Goal: Task Accomplishment & Management: Complete application form

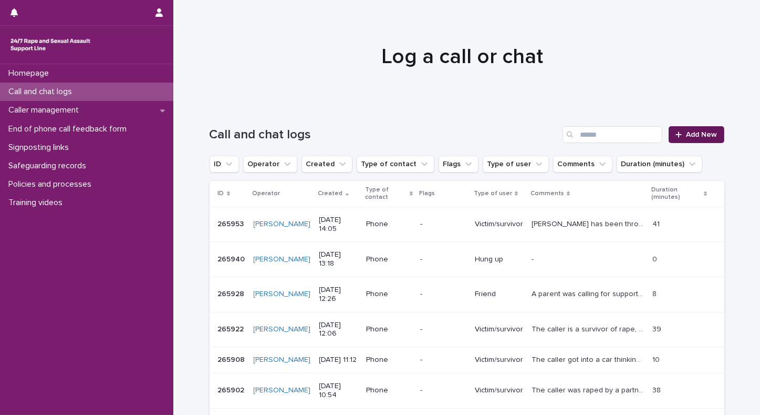
click at [702, 142] on link "Add New" at bounding box center [696, 134] width 55 height 17
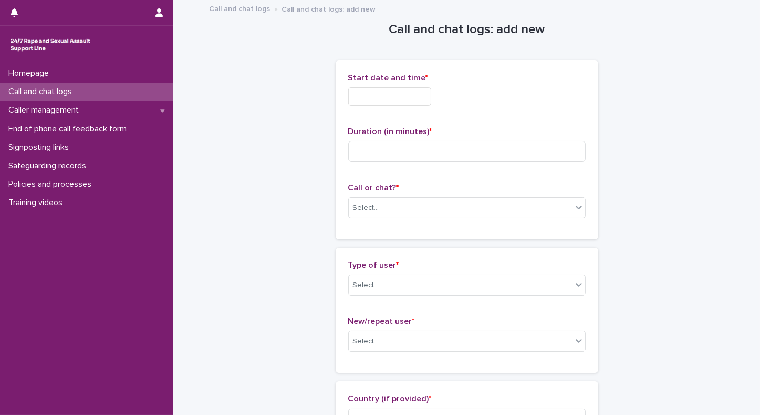
click at [381, 98] on input "text" at bounding box center [389, 96] width 83 height 18
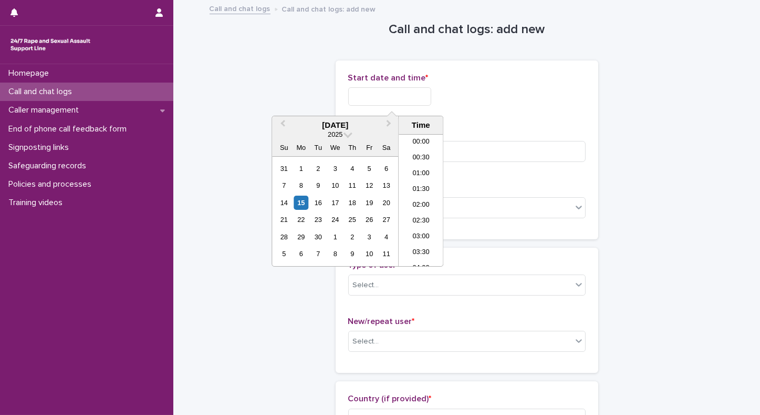
scroll to position [557, 0]
click at [420, 197] on li "19:30" at bounding box center [421, 200] width 45 height 16
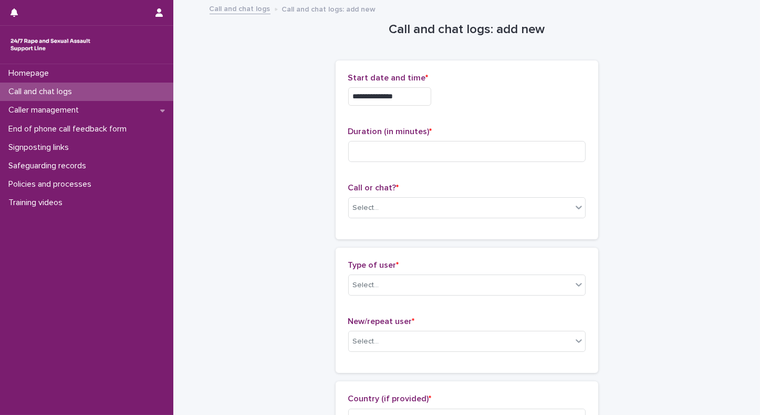
click at [415, 98] on input "**********" at bounding box center [389, 96] width 83 height 18
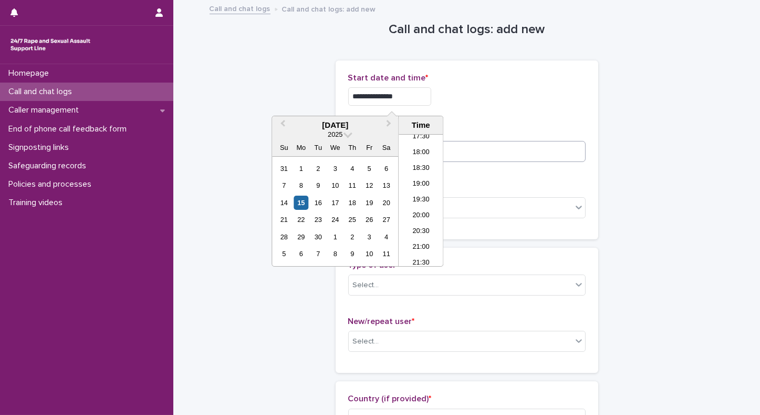
type input "**********"
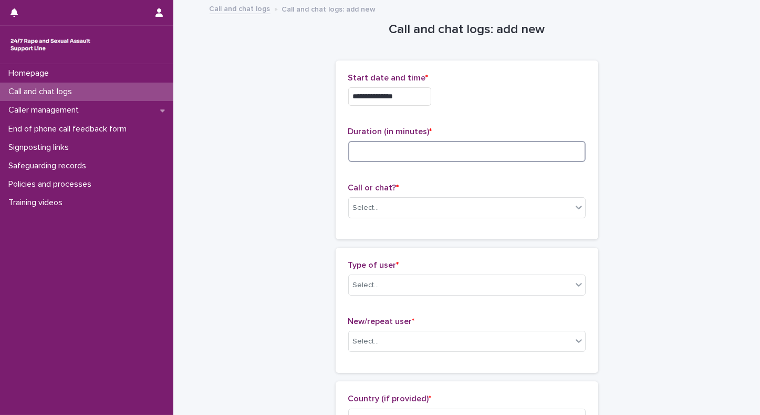
click at [475, 150] on input at bounding box center [466, 151] width 237 height 21
click at [411, 144] on input at bounding box center [466, 151] width 237 height 21
type input "*"
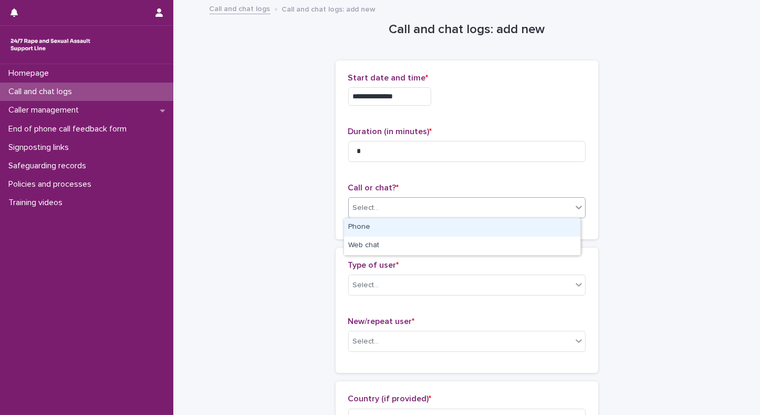
click at [403, 200] on div "Select..." at bounding box center [460, 207] width 223 height 17
click at [374, 229] on div "Phone" at bounding box center [462, 227] width 236 height 18
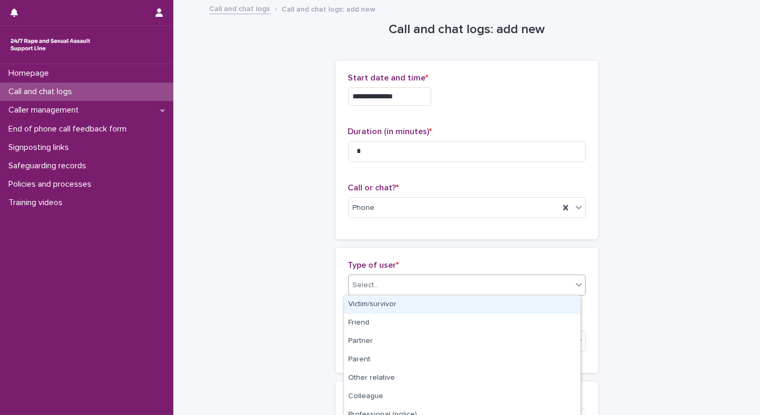
drag, startPoint x: 368, startPoint y: 278, endPoint x: 364, endPoint y: 287, distance: 9.2
click at [364, 287] on div "Select..." at bounding box center [366, 285] width 26 height 11
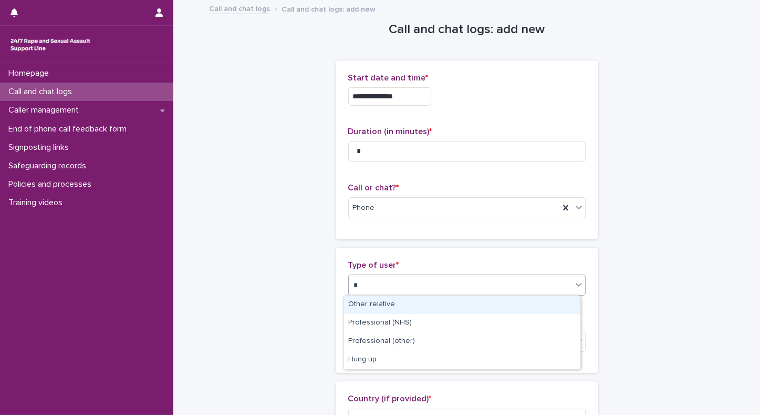
type input "**"
click at [364, 307] on div "Hung up" at bounding box center [462, 304] width 236 height 18
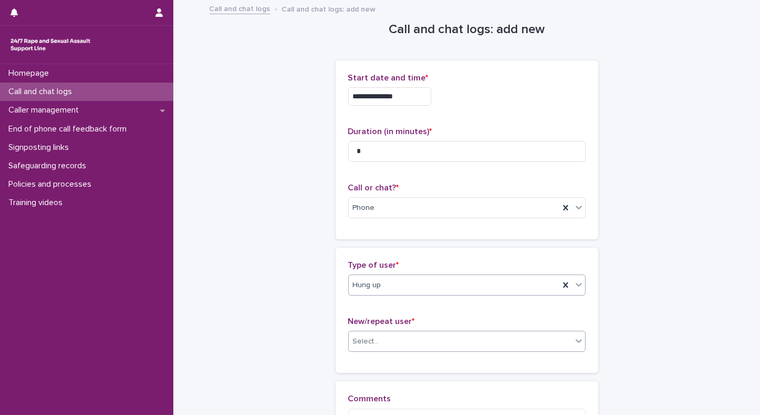
click at [364, 343] on div "Select..." at bounding box center [366, 341] width 26 height 11
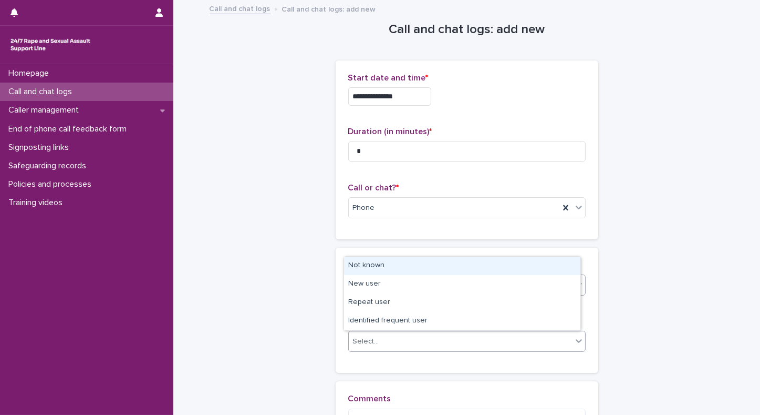
click at [361, 266] on div "Not known" at bounding box center [462, 265] width 236 height 18
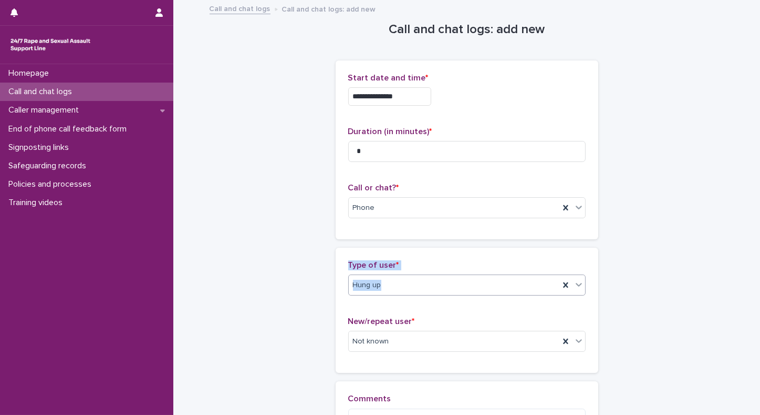
drag, startPoint x: 751, startPoint y: 232, endPoint x: 753, endPoint y: 285, distance: 52.6
click at [753, 285] on div "**********" at bounding box center [380, 207] width 760 height 415
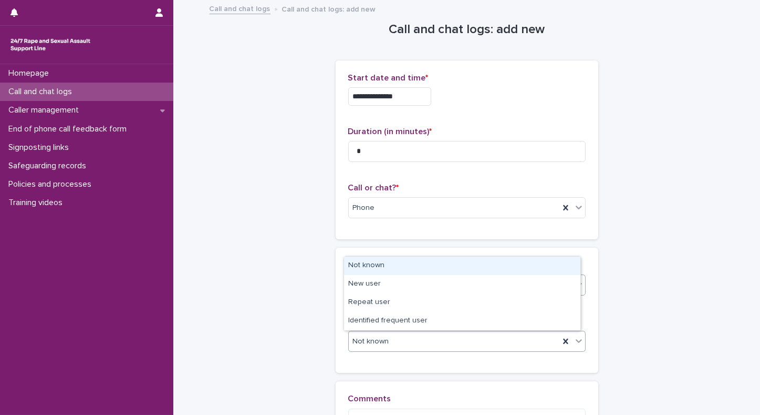
click at [387, 343] on div "Not known" at bounding box center [454, 341] width 211 height 17
click at [369, 266] on div "Not known" at bounding box center [462, 265] width 236 height 18
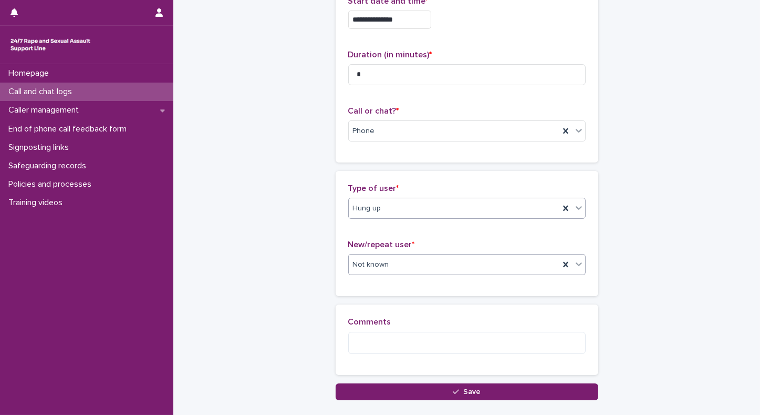
scroll to position [89, 0]
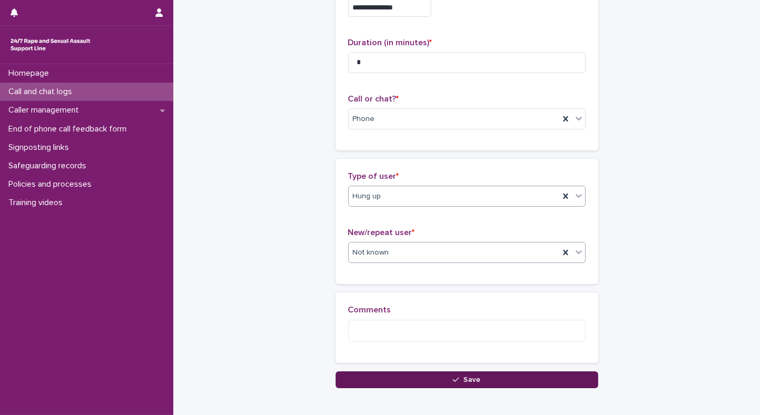
click at [426, 379] on button "Save" at bounding box center [467, 379] width 263 height 17
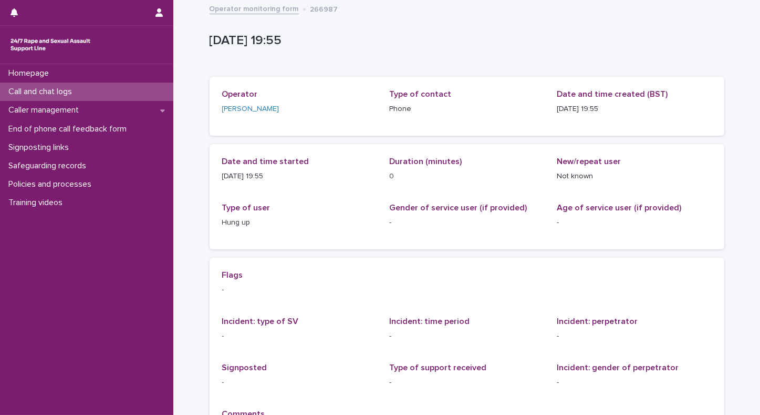
click at [70, 90] on p "Call and chat logs" at bounding box center [42, 92] width 76 height 10
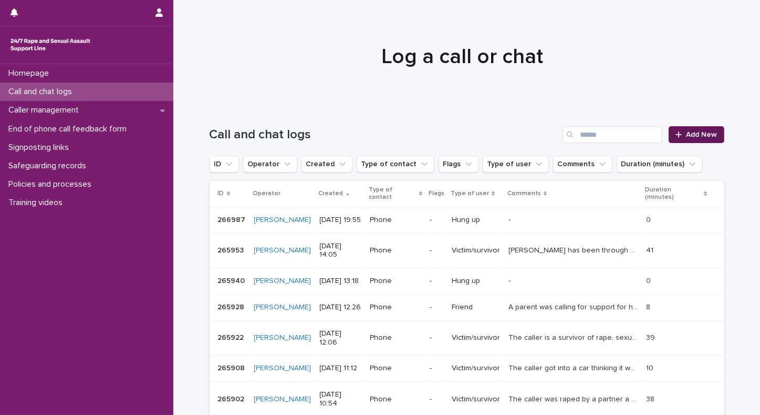
click at [694, 138] on link "Add New" at bounding box center [696, 134] width 55 height 17
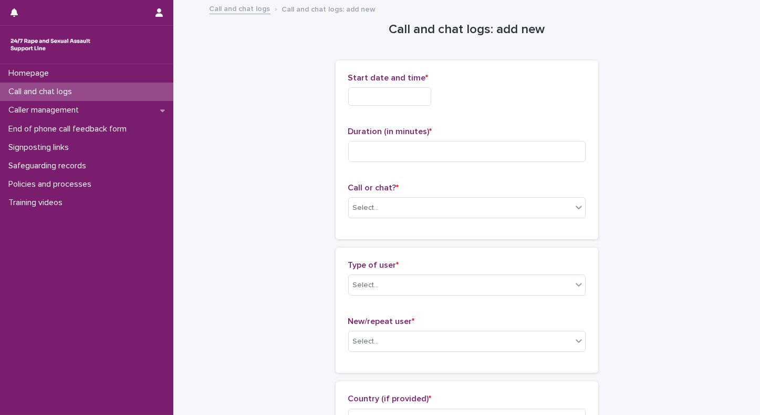
click at [380, 101] on input "text" at bounding box center [389, 96] width 83 height 18
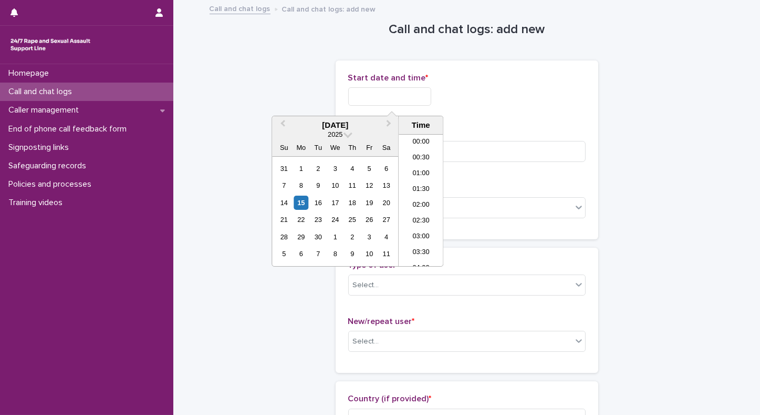
scroll to position [557, 0]
click at [420, 197] on li "19:30" at bounding box center [421, 200] width 45 height 16
click at [408, 96] on input "**********" at bounding box center [389, 96] width 83 height 18
type input "**********"
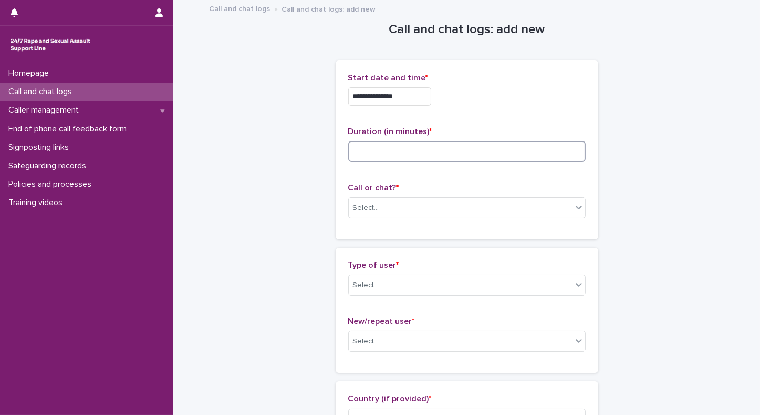
click at [535, 153] on input at bounding box center [466, 151] width 237 height 21
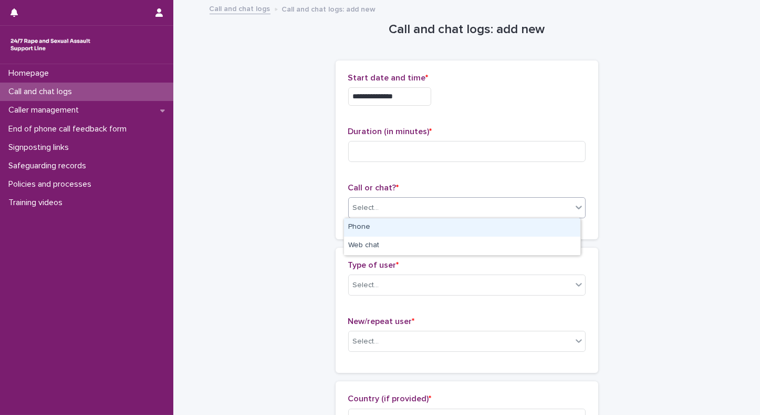
click at [449, 207] on div "Select..." at bounding box center [460, 207] width 223 height 17
click at [368, 225] on div "Phone" at bounding box center [462, 227] width 236 height 18
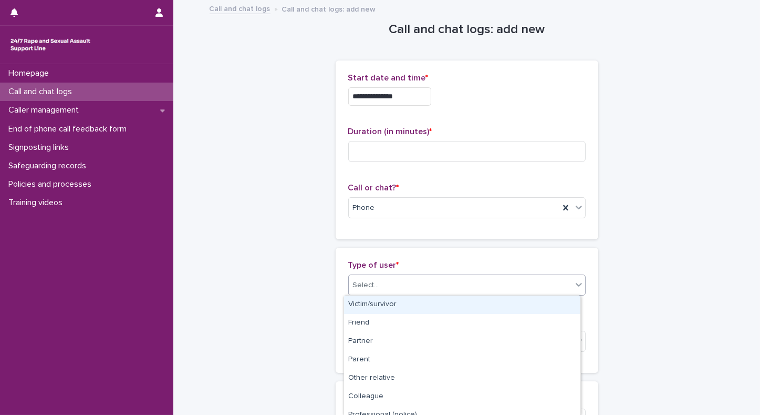
click at [368, 286] on div "Select..." at bounding box center [366, 285] width 26 height 11
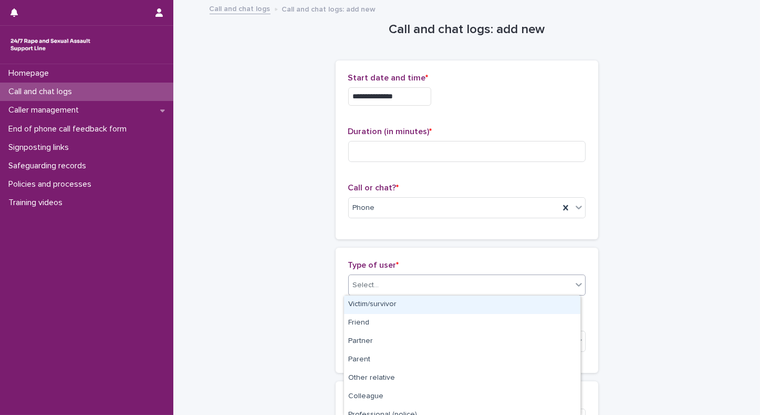
click at [438, 284] on div "Select..." at bounding box center [460, 284] width 223 height 17
click at [387, 307] on div "Victim/survivor" at bounding box center [462, 304] width 236 height 18
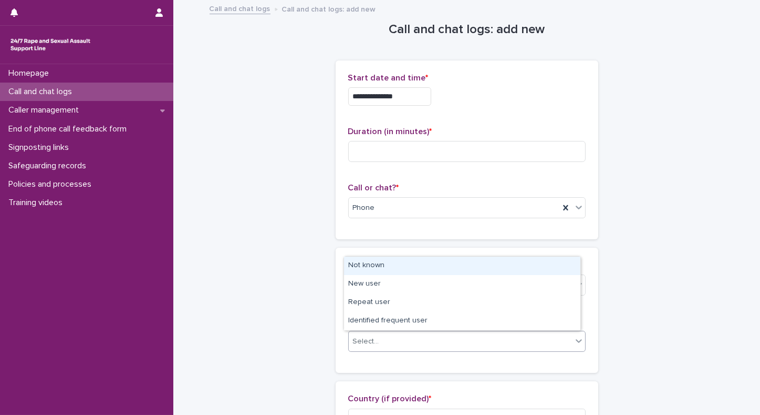
click at [353, 345] on div "Select..." at bounding box center [366, 341] width 26 height 11
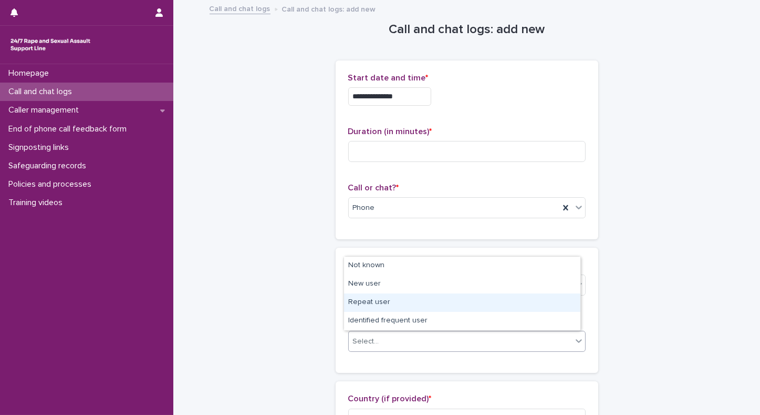
drag, startPoint x: 353, startPoint y: 312, endPoint x: 354, endPoint y: 306, distance: 5.9
click at [354, 306] on div "Repeat user" at bounding box center [462, 302] width 236 height 18
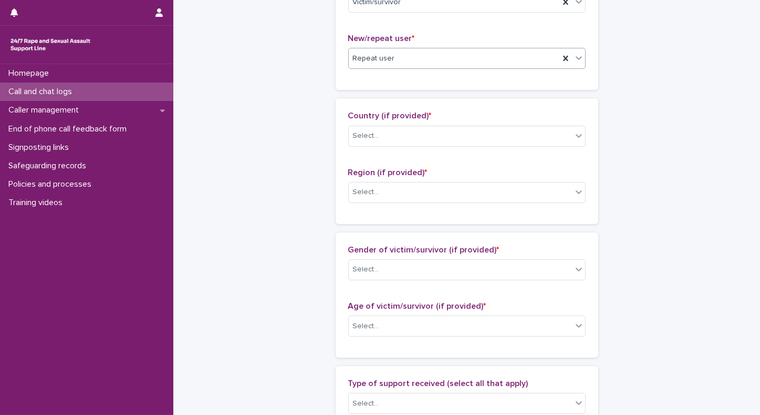
scroll to position [284, 0]
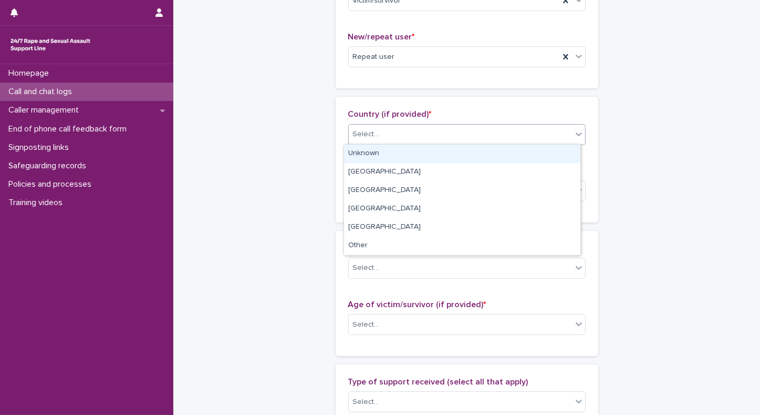
click at [451, 131] on div "Select..." at bounding box center [460, 134] width 223 height 17
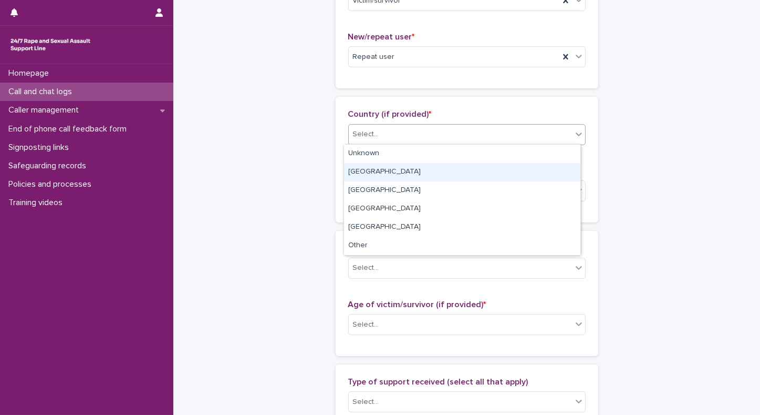
click at [381, 171] on div "[GEOGRAPHIC_DATA]" at bounding box center [462, 172] width 236 height 18
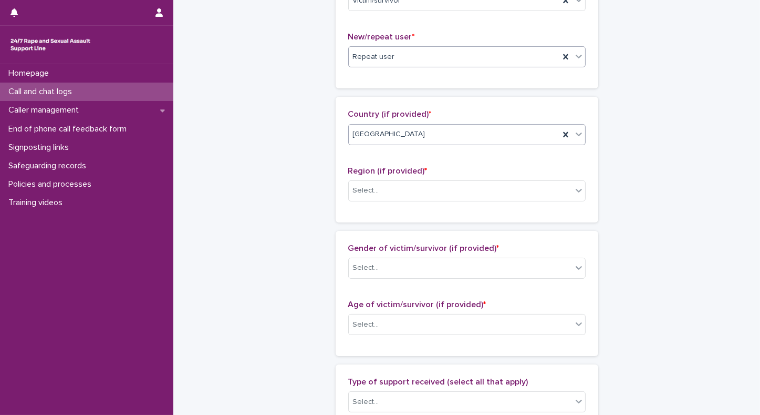
click at [467, 59] on div "Repeat user" at bounding box center [454, 56] width 211 height 17
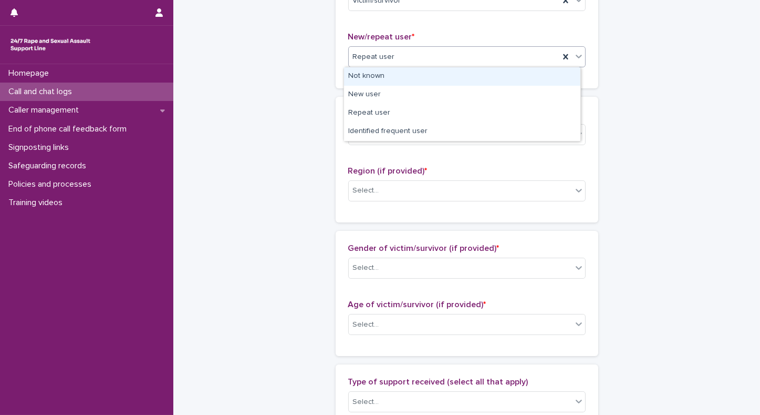
click at [386, 80] on div "Not known" at bounding box center [462, 76] width 236 height 18
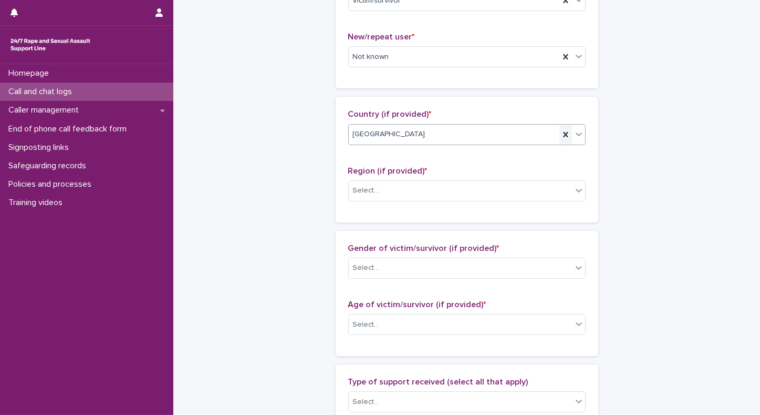
click at [566, 135] on icon at bounding box center [566, 134] width 11 height 11
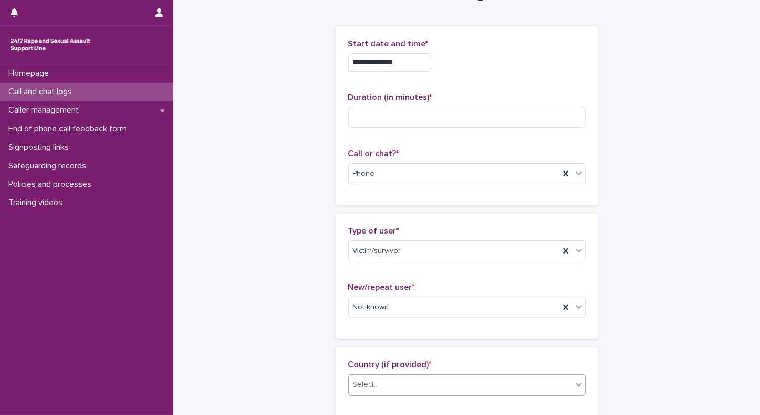
scroll to position [33, 0]
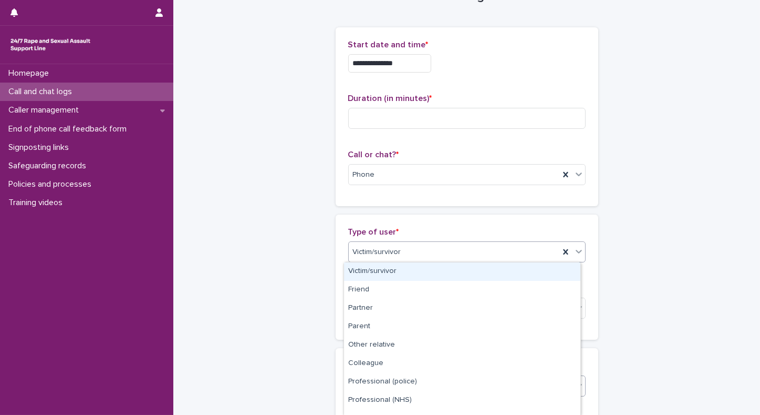
click at [462, 256] on div "Victim/survivor" at bounding box center [454, 251] width 211 height 17
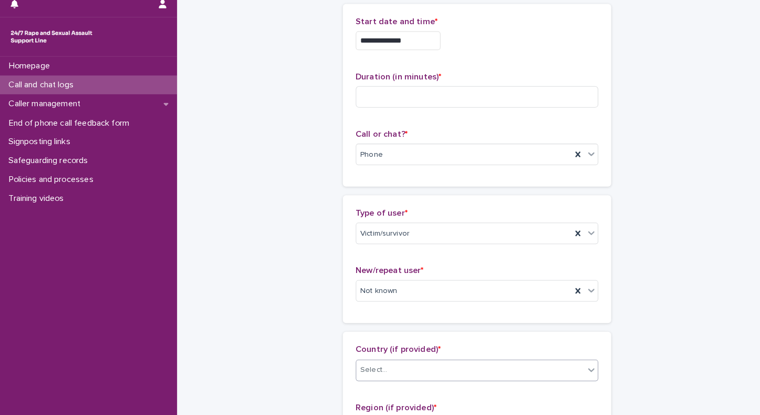
scroll to position [0, 0]
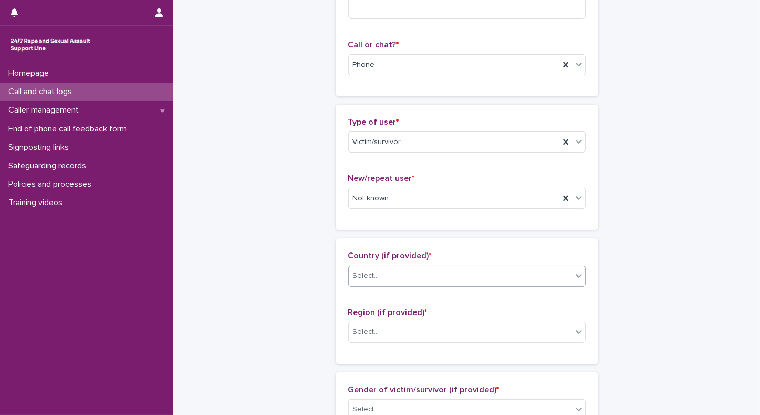
scroll to position [146, 0]
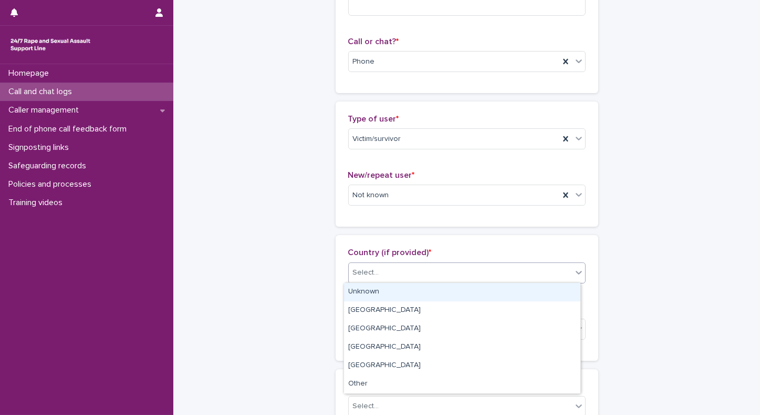
click at [377, 265] on div "Select..." at bounding box center [460, 272] width 223 height 17
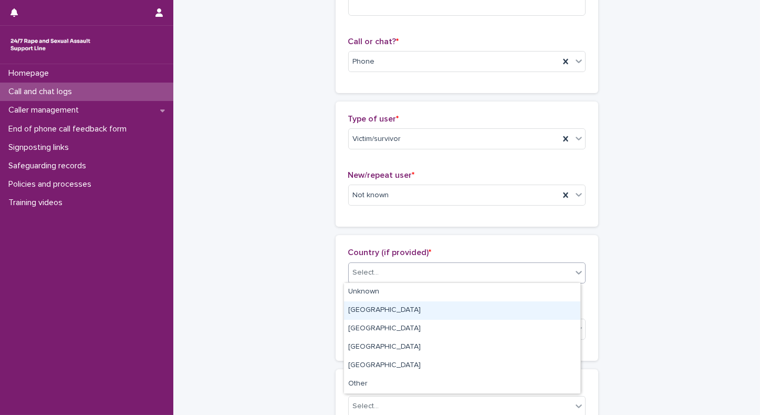
click at [360, 306] on div "[GEOGRAPHIC_DATA]" at bounding box center [462, 310] width 236 height 18
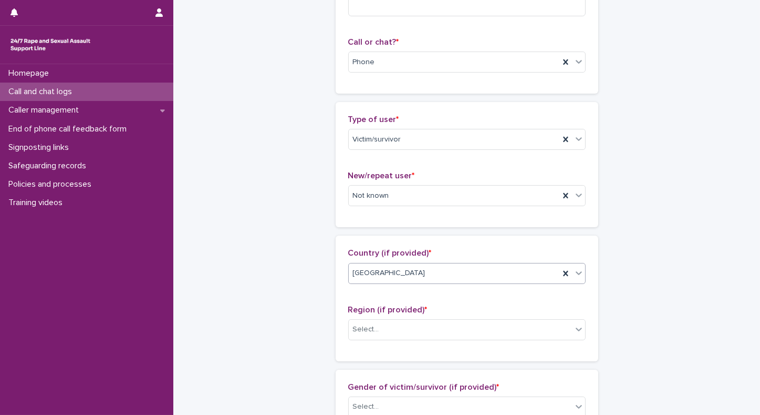
scroll to position [0, 0]
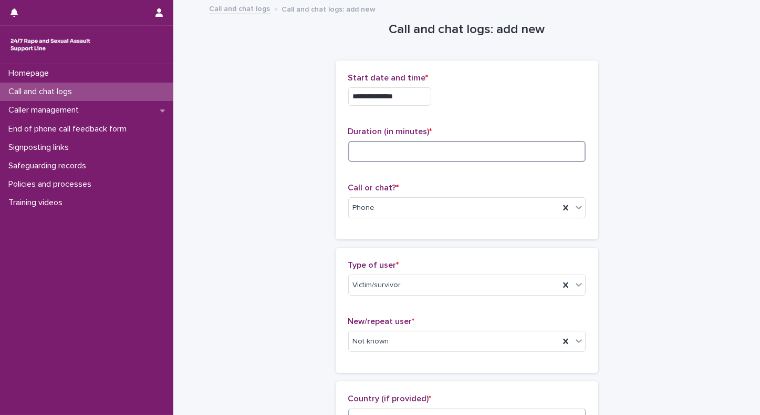
click at [411, 142] on input at bounding box center [466, 151] width 237 height 21
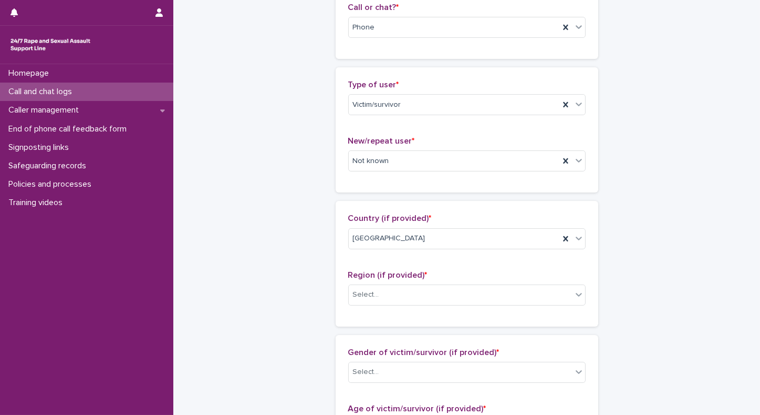
scroll to position [246, 0]
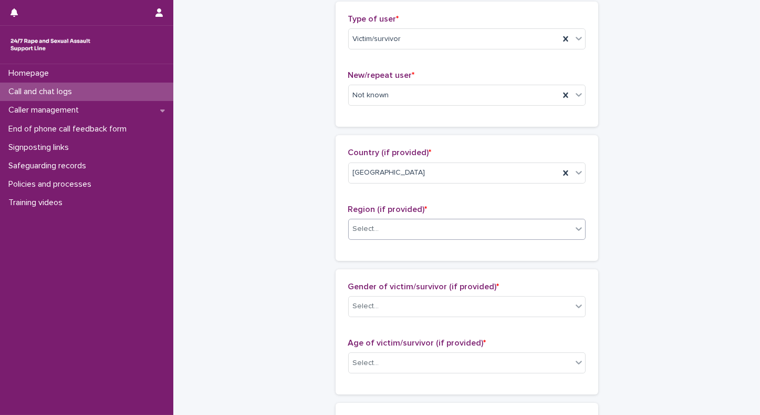
type input "**"
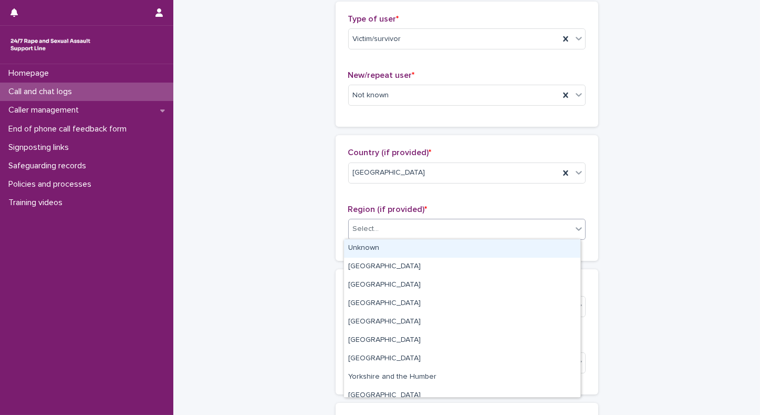
click at [383, 224] on div "Select..." at bounding box center [460, 228] width 223 height 17
click at [368, 249] on div "Unknown" at bounding box center [462, 248] width 236 height 18
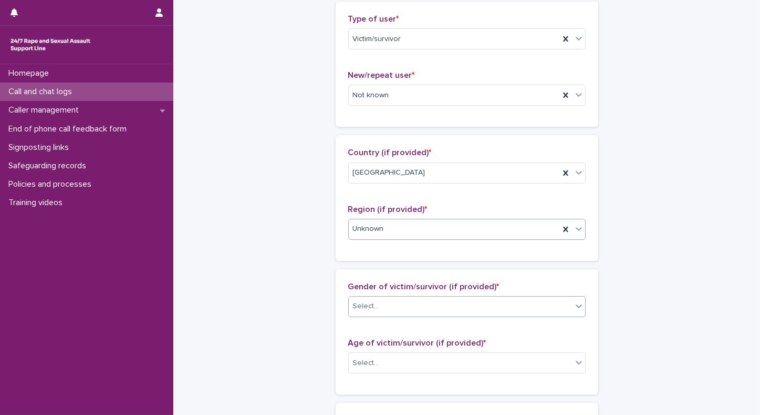
click at [353, 301] on div "Select..." at bounding box center [366, 306] width 26 height 11
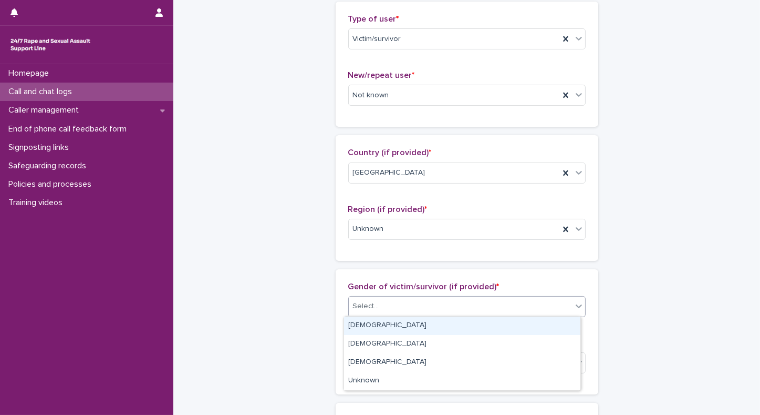
click at [359, 323] on div "[DEMOGRAPHIC_DATA]" at bounding box center [462, 325] width 236 height 18
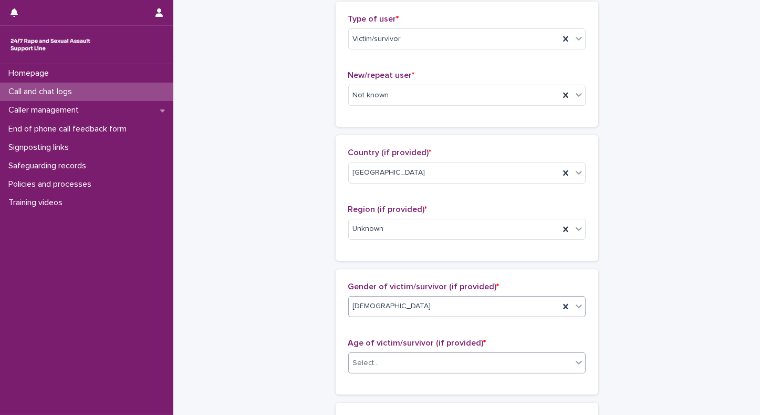
click at [368, 358] on div "Select..." at bounding box center [366, 362] width 26 height 11
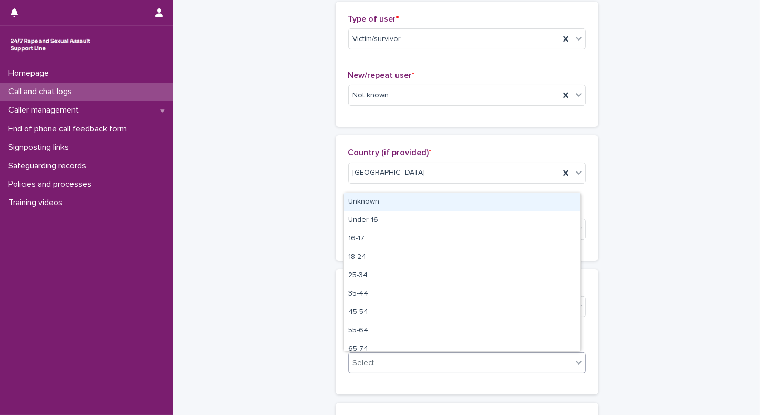
click at [361, 204] on div "Unknown" at bounding box center [462, 202] width 236 height 18
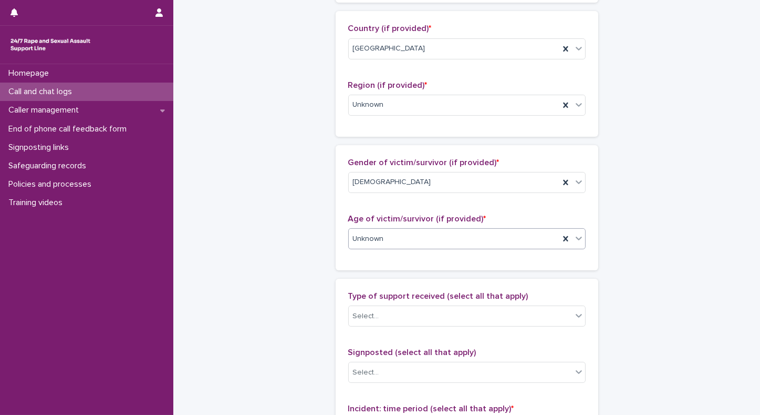
scroll to position [421, 0]
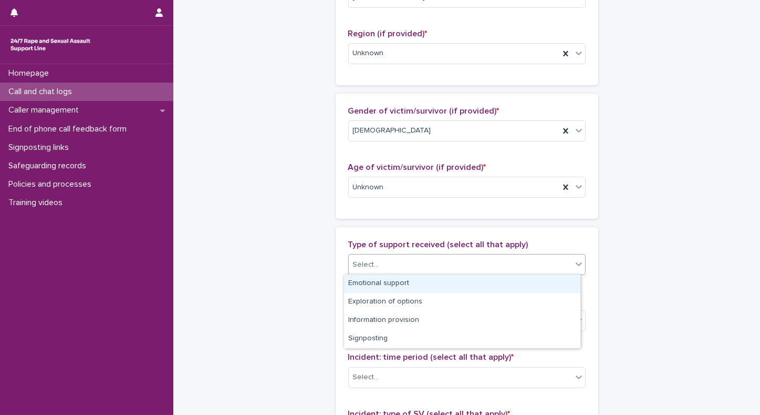
click at [382, 257] on div "Select..." at bounding box center [460, 264] width 223 height 17
click at [368, 287] on div "Emotional support" at bounding box center [462, 283] width 236 height 18
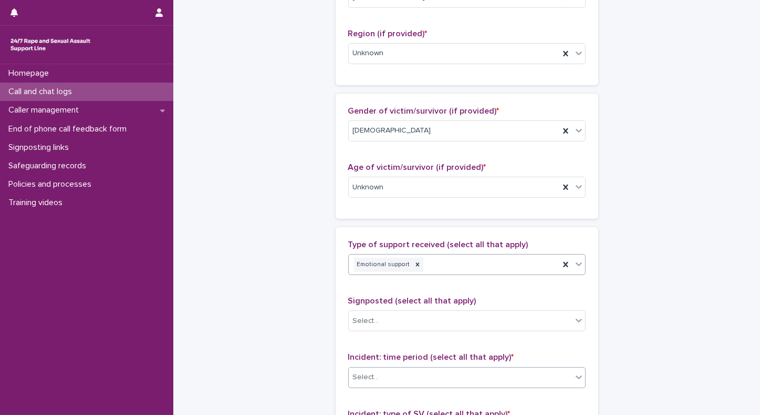
click at [363, 377] on div "Select..." at bounding box center [366, 376] width 26 height 11
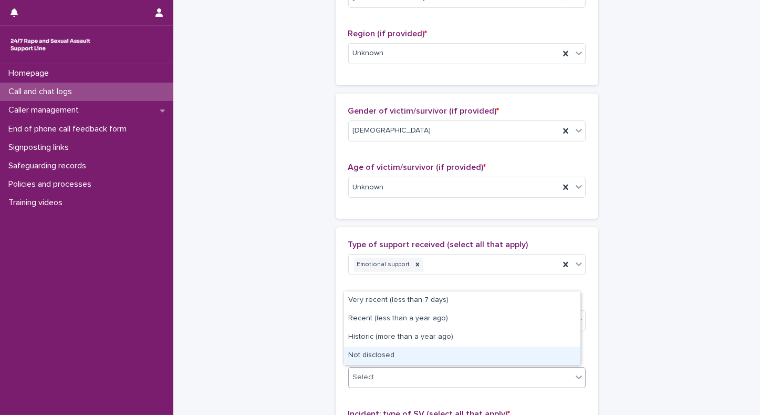
click at [362, 357] on div "Not disclosed" at bounding box center [462, 355] width 236 height 18
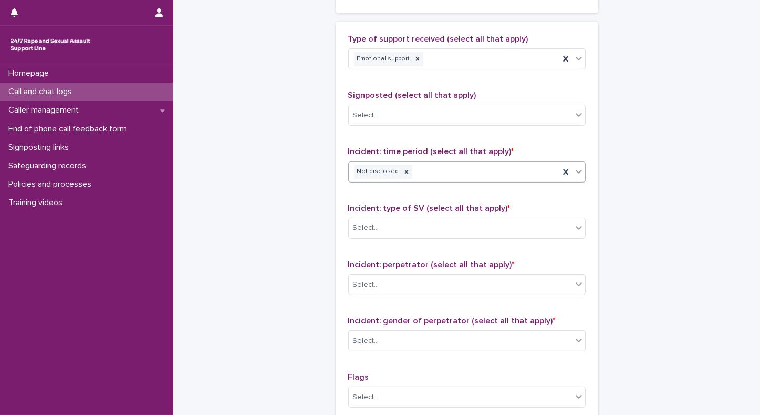
scroll to position [630, 0]
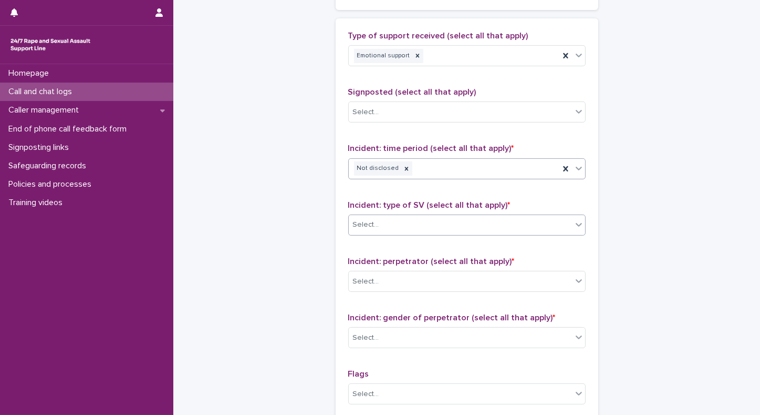
click at [351, 230] on div "Select..." at bounding box center [460, 224] width 223 height 17
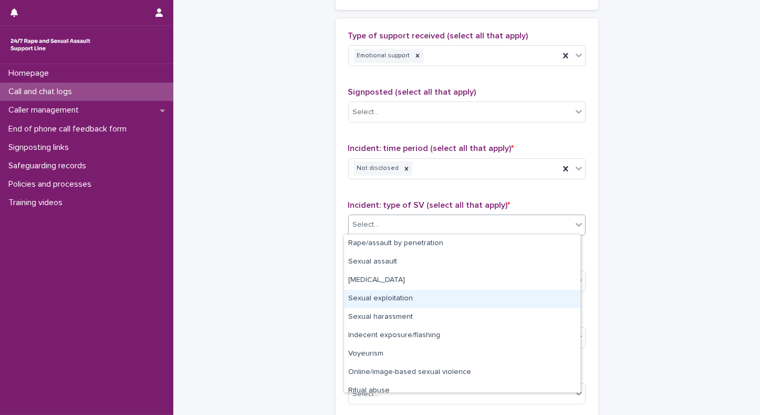
scroll to position [26, 0]
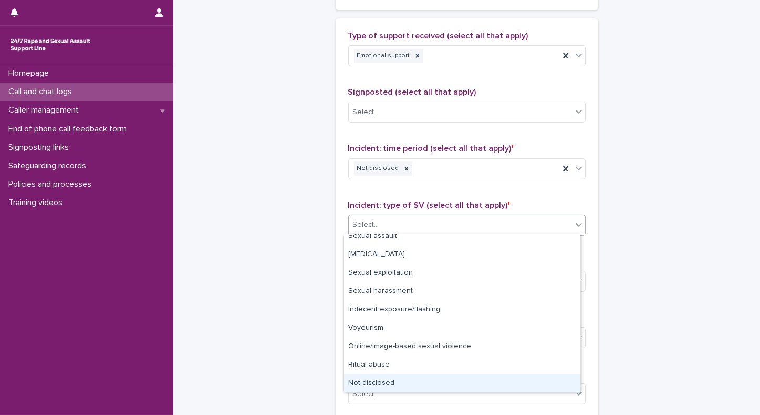
click at [398, 375] on div "Not disclosed" at bounding box center [462, 383] width 236 height 18
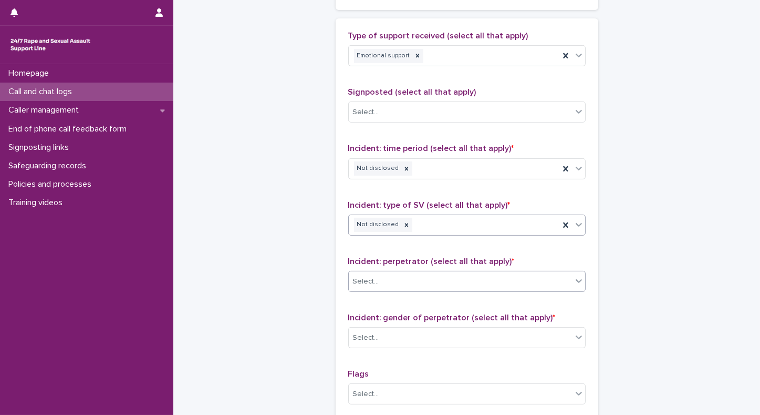
click at [363, 282] on div "Select..." at bounding box center [366, 281] width 26 height 11
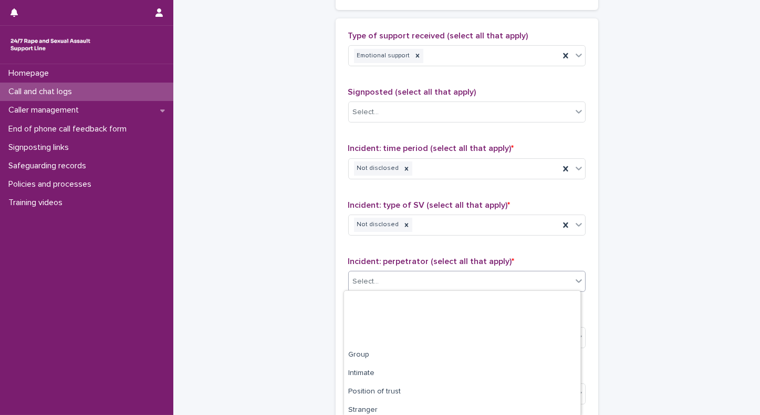
scroll to position [77, 0]
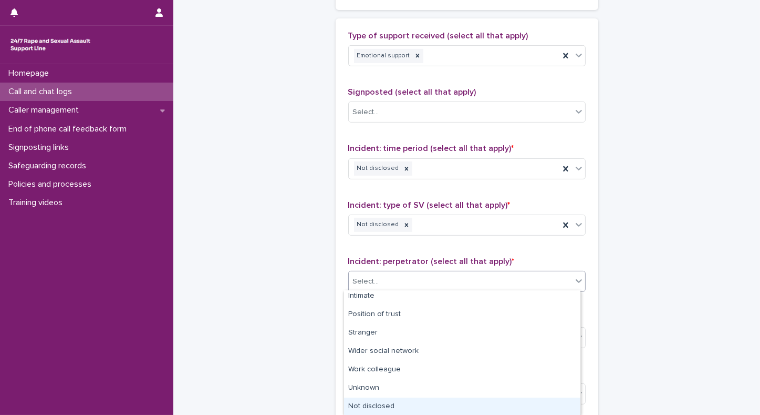
click at [374, 399] on div "Not disclosed" at bounding box center [462, 406] width 236 height 18
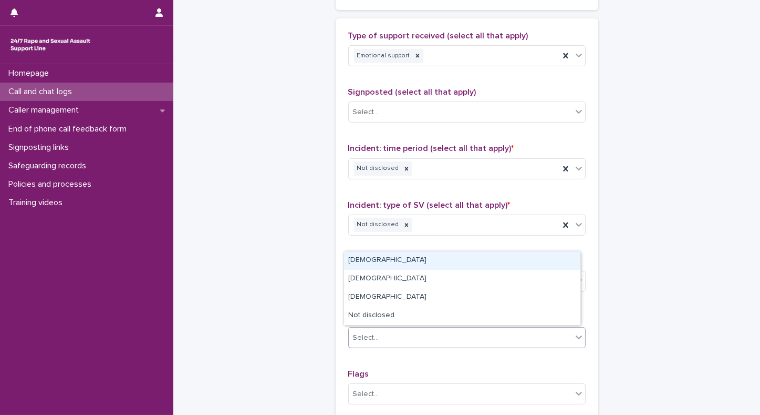
click at [376, 330] on div "Select..." at bounding box center [460, 337] width 223 height 17
click at [364, 255] on div "[DEMOGRAPHIC_DATA]" at bounding box center [462, 260] width 236 height 18
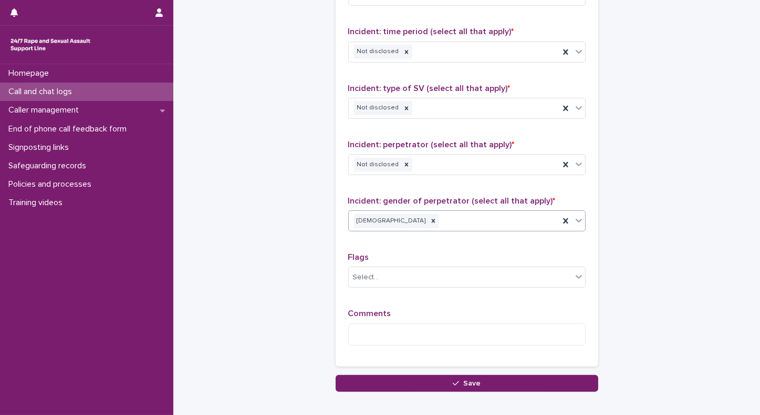
scroll to position [788, 0]
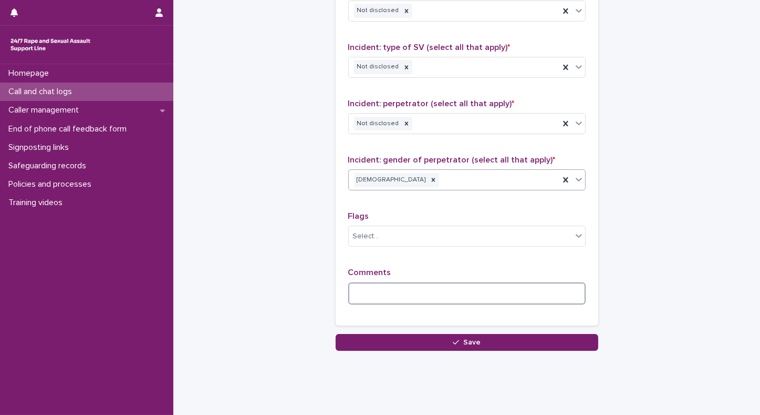
click at [446, 288] on textarea at bounding box center [466, 293] width 237 height 23
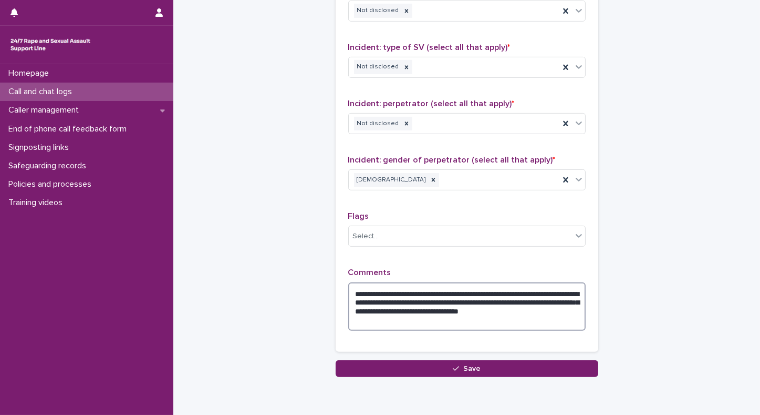
drag, startPoint x: 389, startPoint y: 323, endPoint x: 325, endPoint y: 281, distance: 77.1
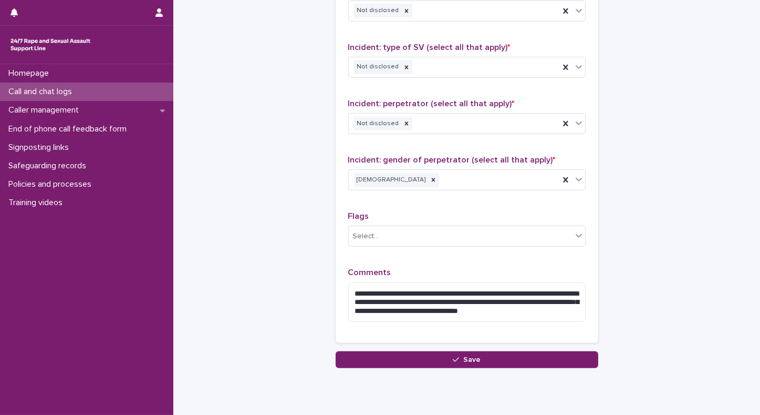
click at [127, 368] on div "Homepage Call and chat logs Caller management End of phone call feedback form S…" at bounding box center [86, 239] width 173 height 350
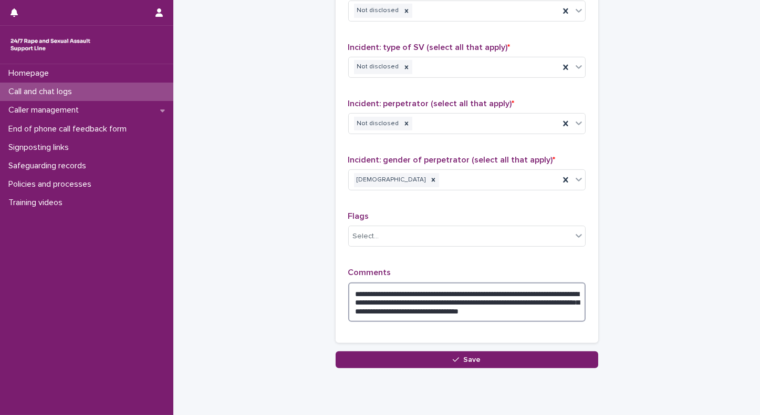
drag, startPoint x: 563, startPoint y: 308, endPoint x: 305, endPoint y: 251, distance: 263.6
type textarea "*******"
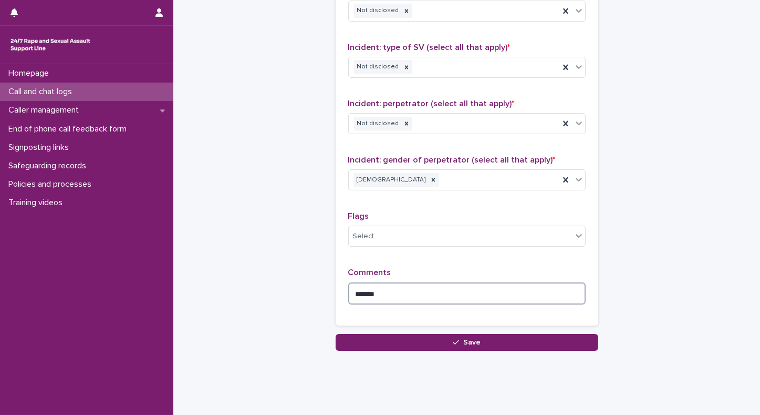
drag, startPoint x: 415, startPoint y: 290, endPoint x: 224, endPoint y: 300, distance: 191.0
paste textarea "**********"
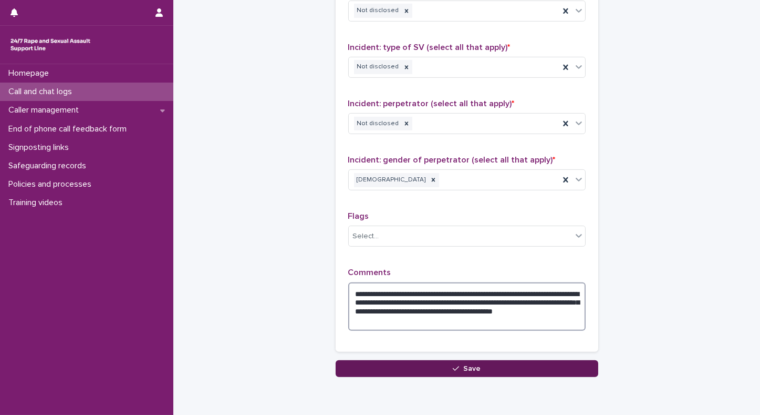
type textarea "**********"
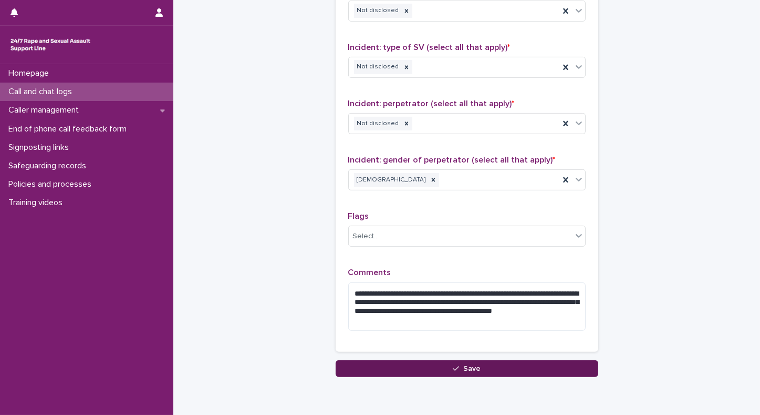
click at [381, 368] on button "Save" at bounding box center [467, 368] width 263 height 17
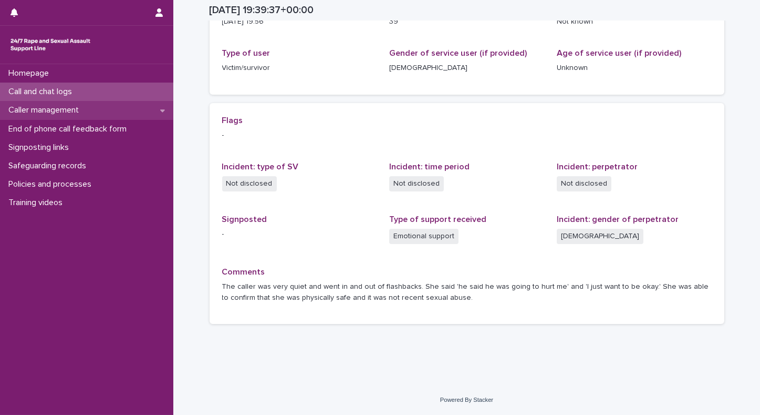
scroll to position [154, 0]
click at [53, 95] on p "Call and chat logs" at bounding box center [42, 92] width 76 height 10
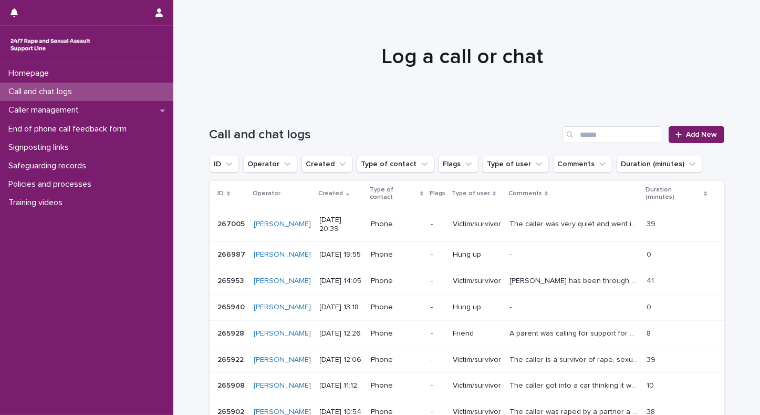
click at [77, 284] on div "Homepage Call and chat logs Caller management End of phone call feedback form S…" at bounding box center [86, 239] width 173 height 350
click at [699, 138] on link "Add New" at bounding box center [696, 134] width 55 height 17
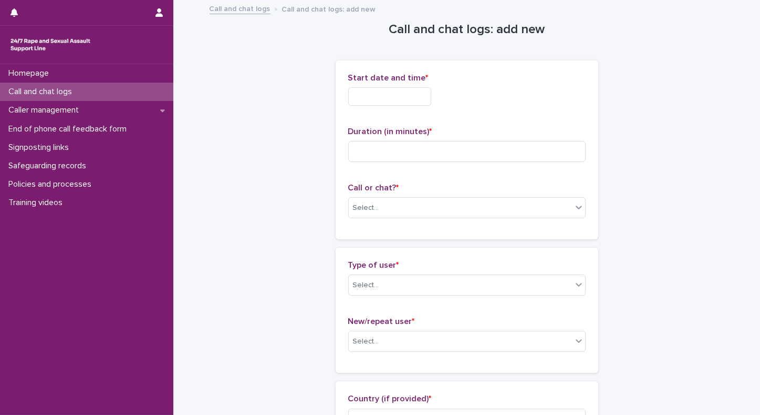
click at [98, 326] on div "Homepage Call and chat logs Caller management End of phone call feedback form S…" at bounding box center [86, 239] width 173 height 350
click at [370, 97] on input "text" at bounding box center [389, 96] width 83 height 18
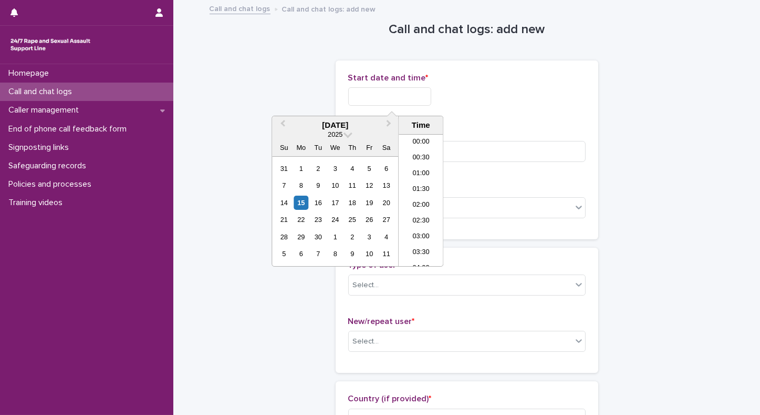
scroll to position [588, 0]
click at [417, 202] on li "20:30" at bounding box center [421, 200] width 45 height 16
click at [418, 92] on input "**********" at bounding box center [389, 96] width 83 height 18
type input "**********"
click at [477, 139] on div "Duration (in minutes) *" at bounding box center [466, 149] width 237 height 44
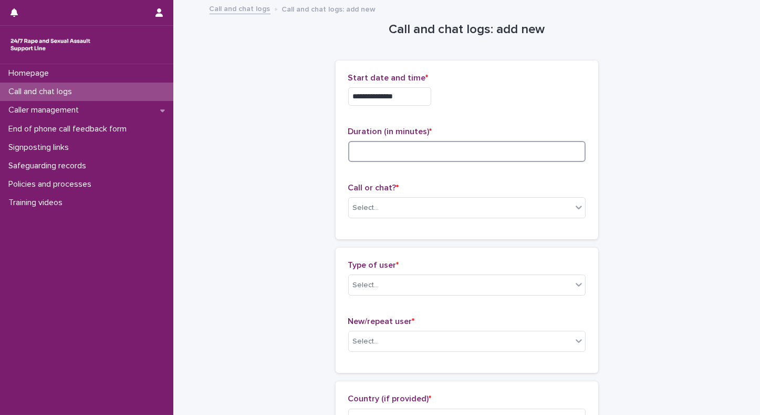
click at [473, 148] on input at bounding box center [466, 151] width 237 height 21
type input "*"
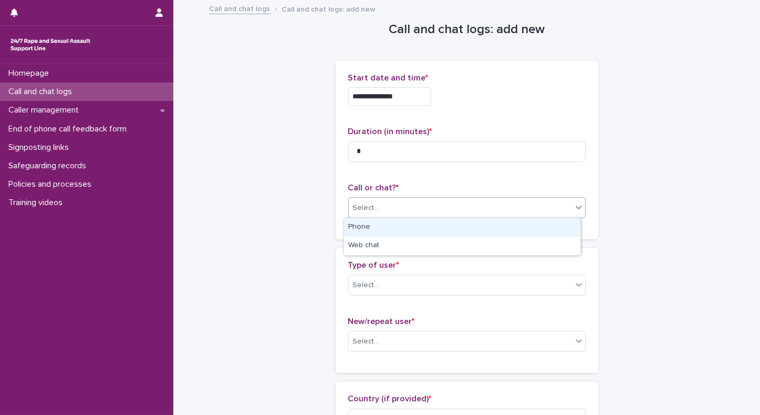
click at [457, 206] on div "Select..." at bounding box center [460, 207] width 223 height 17
click at [394, 222] on div "Phone" at bounding box center [462, 227] width 236 height 18
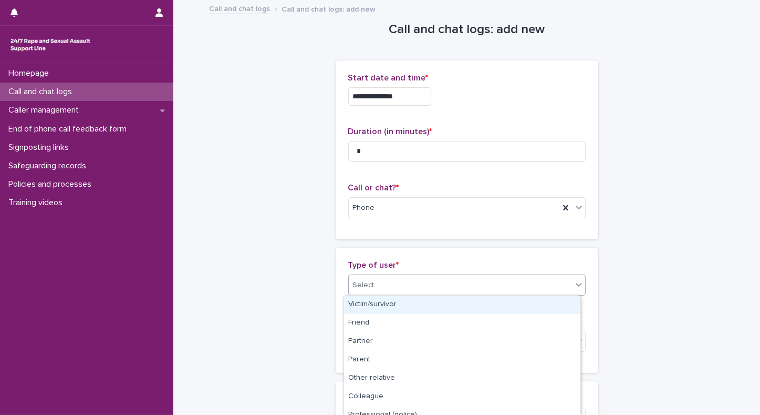
click at [360, 282] on div "Select..." at bounding box center [366, 285] width 26 height 11
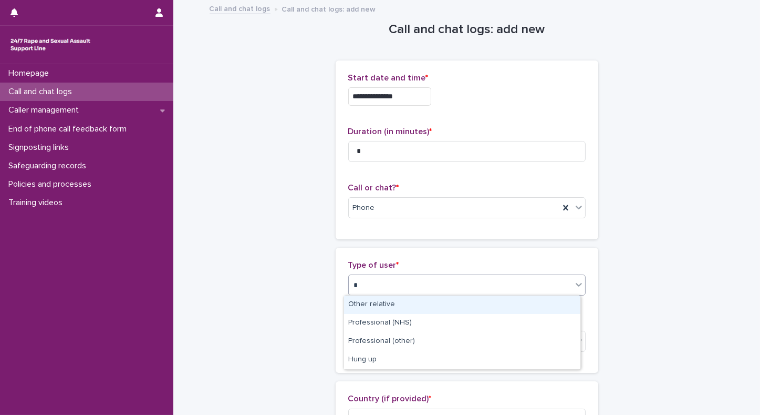
type input "**"
click at [363, 304] on div "Hung up" at bounding box center [462, 304] width 236 height 18
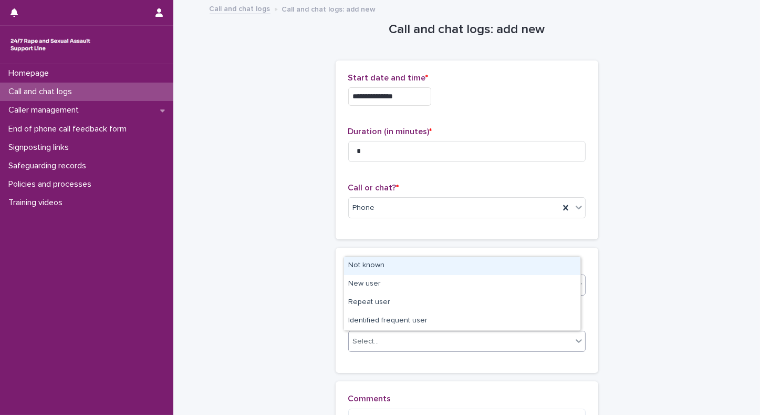
click at [361, 334] on div "Select..." at bounding box center [460, 341] width 223 height 17
click at [364, 267] on div "Not known" at bounding box center [462, 265] width 236 height 18
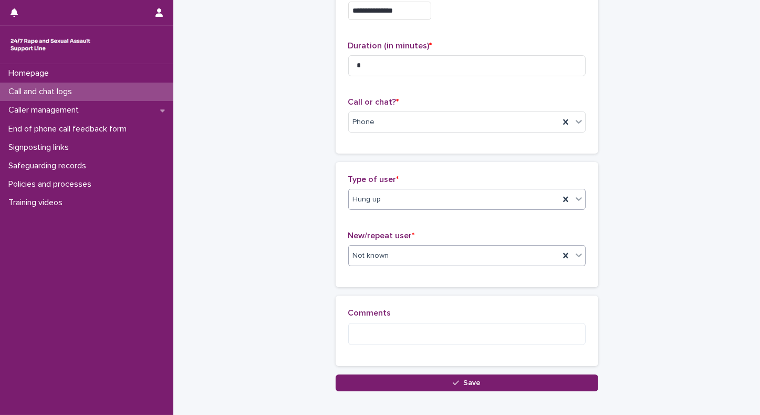
scroll to position [90, 0]
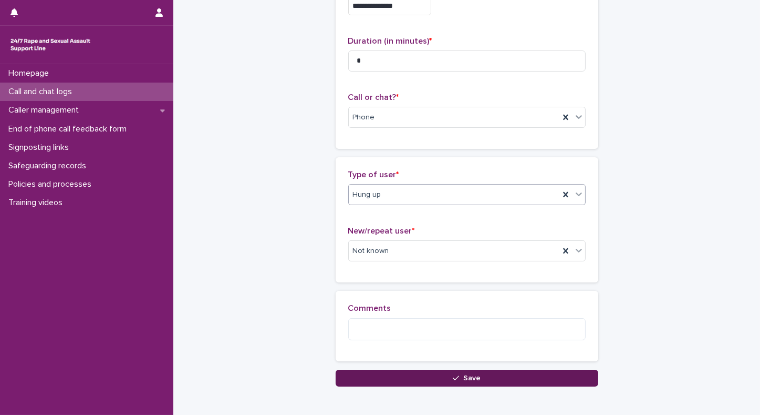
click at [468, 375] on span "Save" at bounding box center [471, 377] width 17 height 7
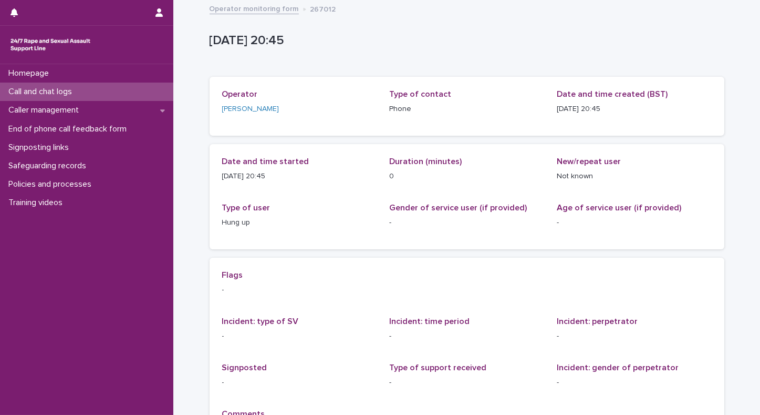
click at [53, 90] on p "Call and chat logs" at bounding box center [42, 92] width 76 height 10
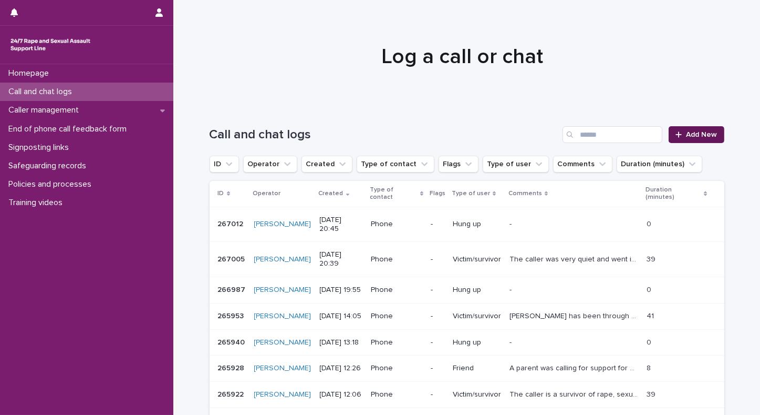
click at [699, 133] on span "Add New" at bounding box center [702, 134] width 31 height 7
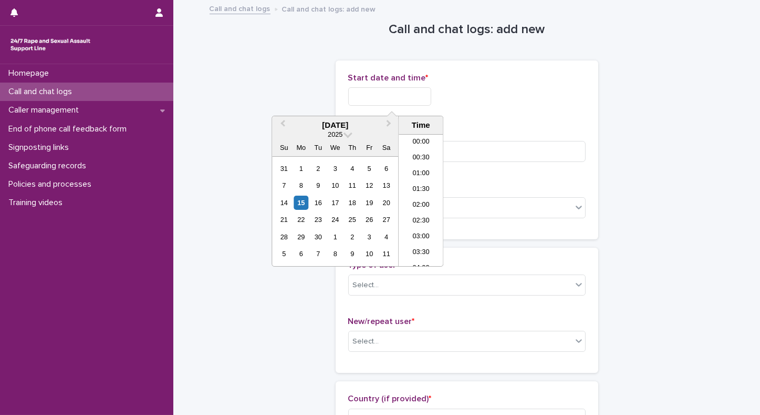
click at [402, 98] on input "text" at bounding box center [389, 96] width 83 height 18
click at [409, 202] on li "20:30" at bounding box center [421, 200] width 45 height 16
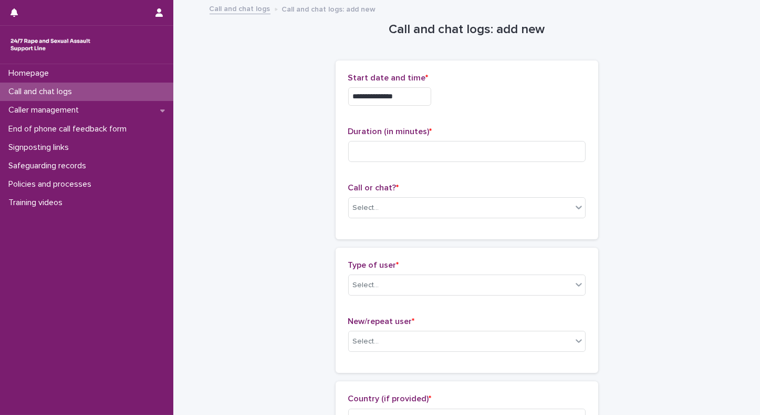
click at [414, 109] on div "**********" at bounding box center [466, 93] width 237 height 41
click at [411, 96] on input "**********" at bounding box center [389, 96] width 83 height 18
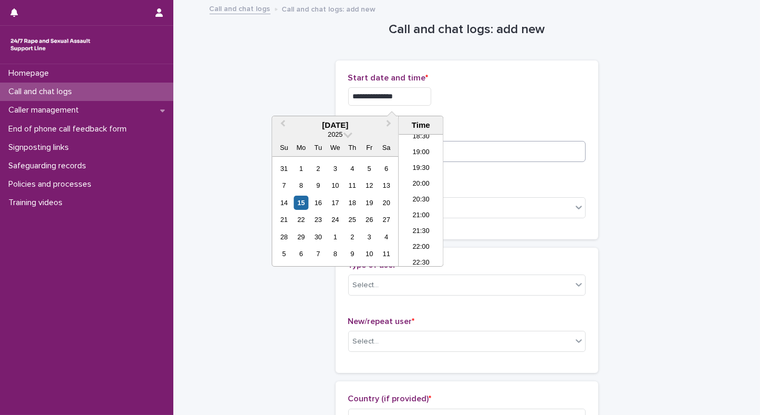
type input "**********"
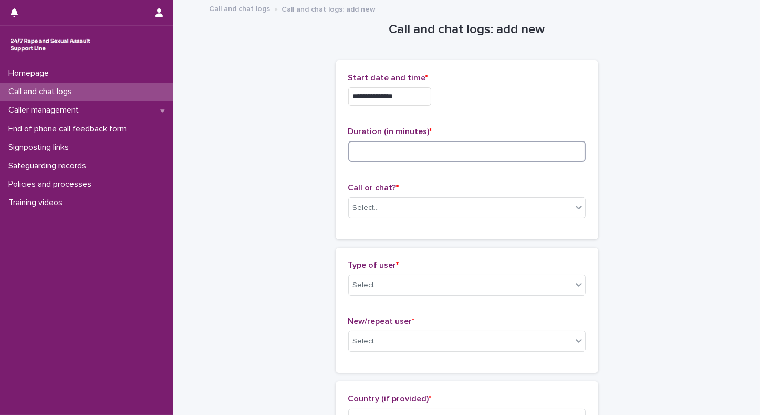
click at [485, 147] on input at bounding box center [466, 151] width 237 height 21
type input "*"
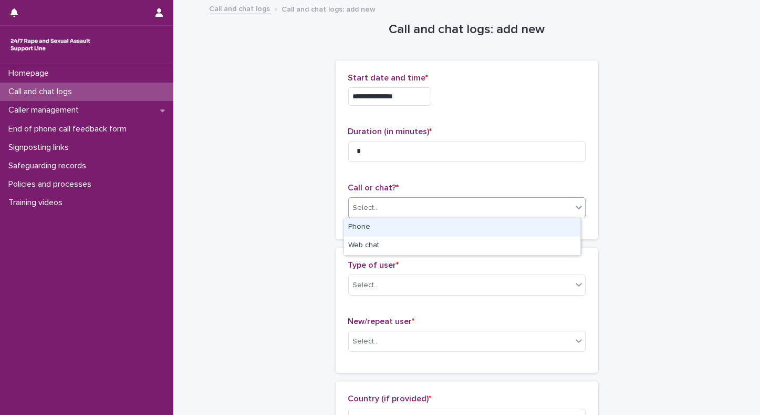
click at [473, 204] on div "Select..." at bounding box center [460, 207] width 223 height 17
click at [426, 228] on div "Phone" at bounding box center [462, 227] width 236 height 18
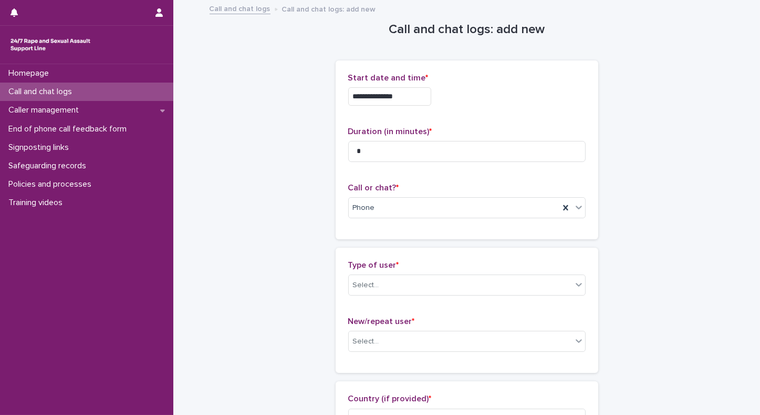
click at [388, 270] on p "Type of user *" at bounding box center [466, 265] width 237 height 10
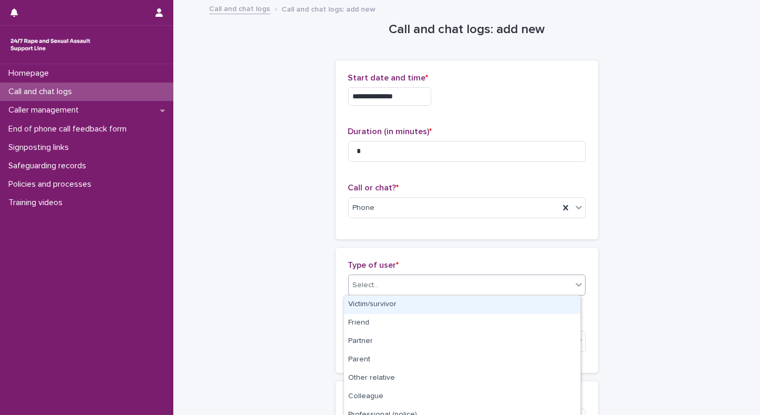
click at [386, 282] on div "Select..." at bounding box center [460, 284] width 223 height 17
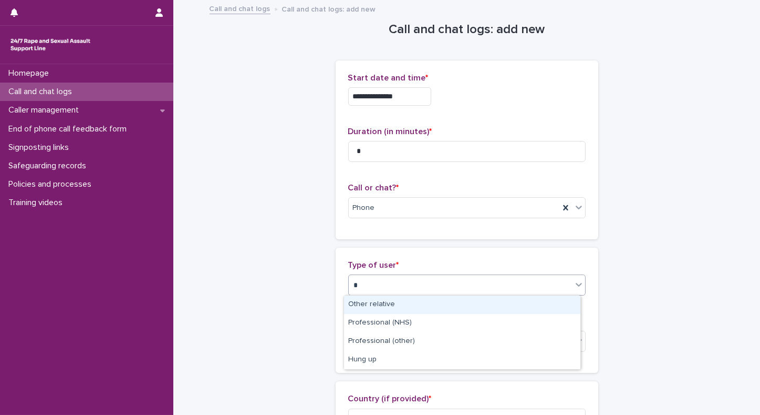
type input "**"
click at [381, 306] on div "Hung up" at bounding box center [462, 304] width 236 height 18
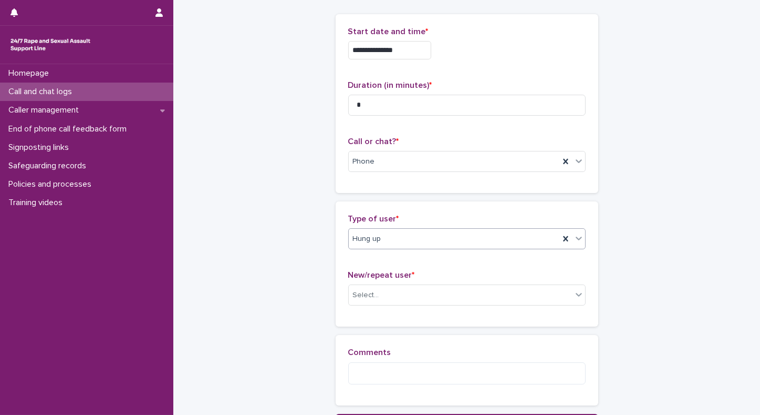
scroll to position [84, 0]
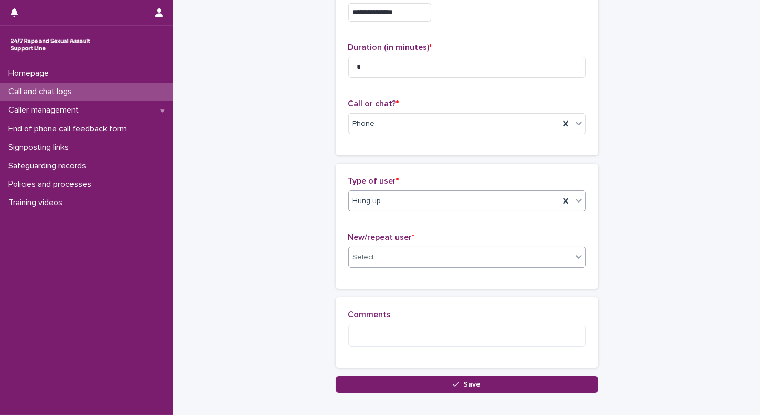
click at [509, 257] on div "Select..." at bounding box center [460, 257] width 223 height 17
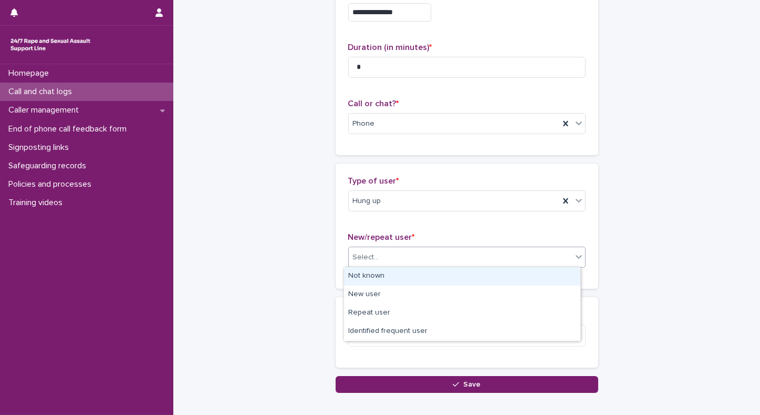
click at [432, 283] on div "Not known" at bounding box center [462, 276] width 236 height 18
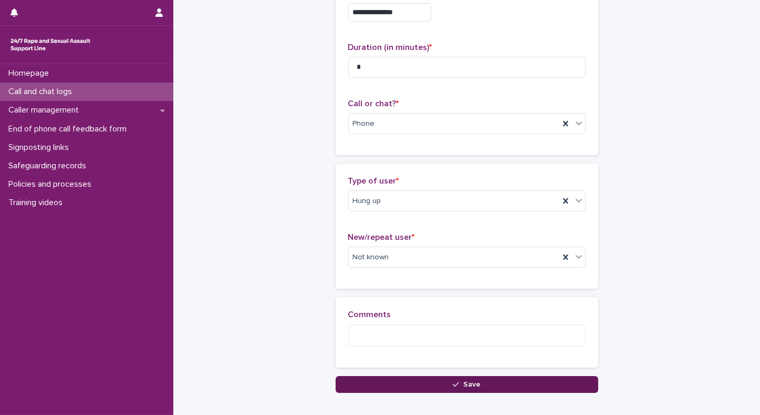
click at [410, 385] on button "Save" at bounding box center [467, 384] width 263 height 17
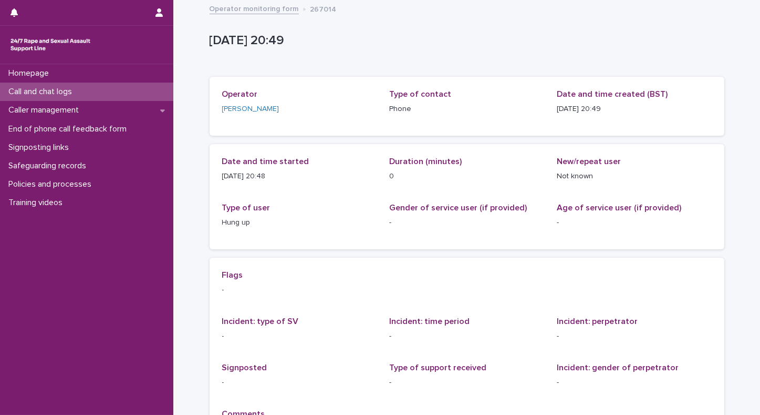
click at [80, 88] on p "Call and chat logs" at bounding box center [42, 92] width 76 height 10
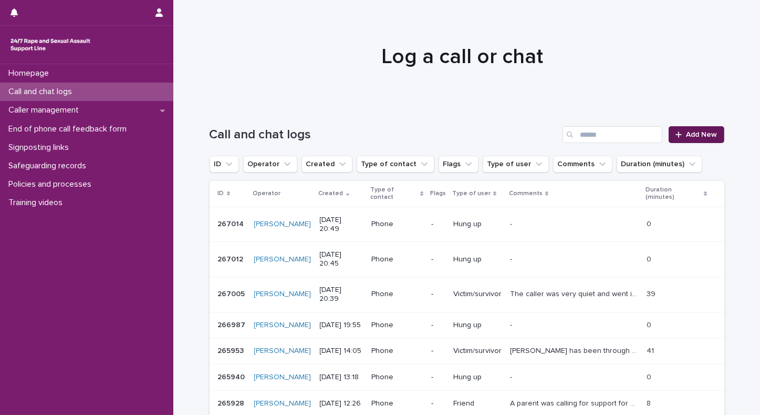
click at [692, 131] on span "Add New" at bounding box center [702, 134] width 31 height 7
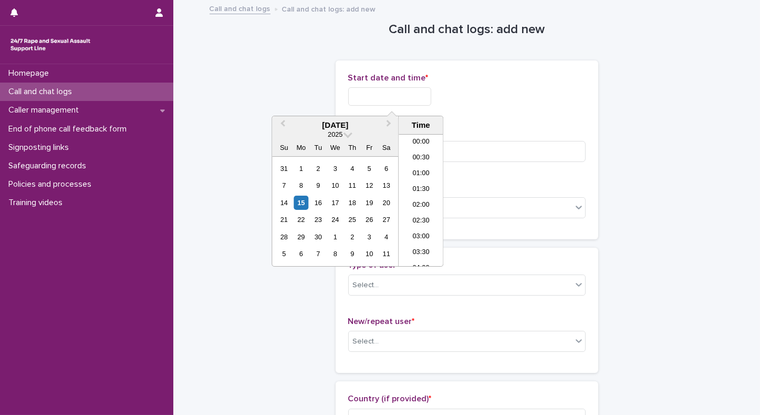
click at [401, 96] on input "text" at bounding box center [389, 96] width 83 height 18
click at [410, 199] on li "20:30" at bounding box center [421, 200] width 45 height 16
click at [417, 95] on input "**********" at bounding box center [389, 96] width 83 height 18
type input "**********"
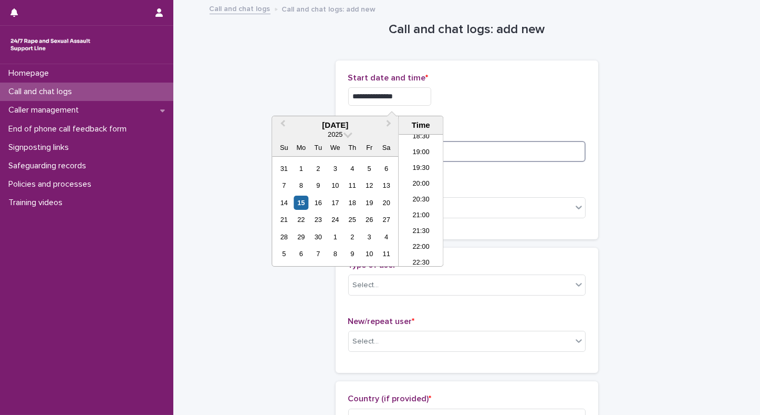
click at [513, 144] on input at bounding box center [466, 151] width 237 height 21
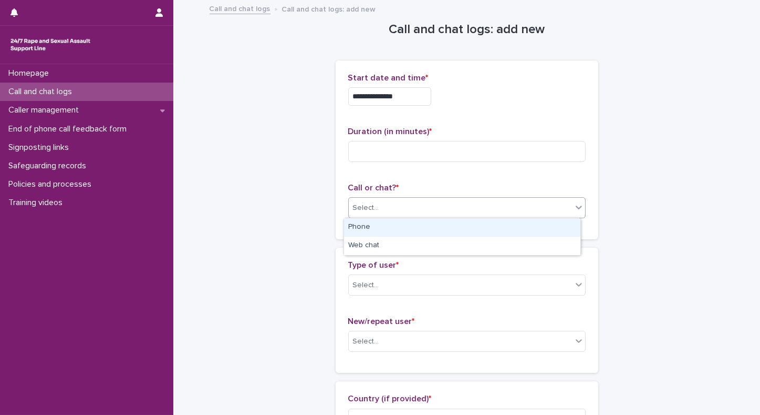
click at [409, 213] on div "Select..." at bounding box center [460, 207] width 223 height 17
click at [394, 229] on div "Phone" at bounding box center [462, 227] width 236 height 18
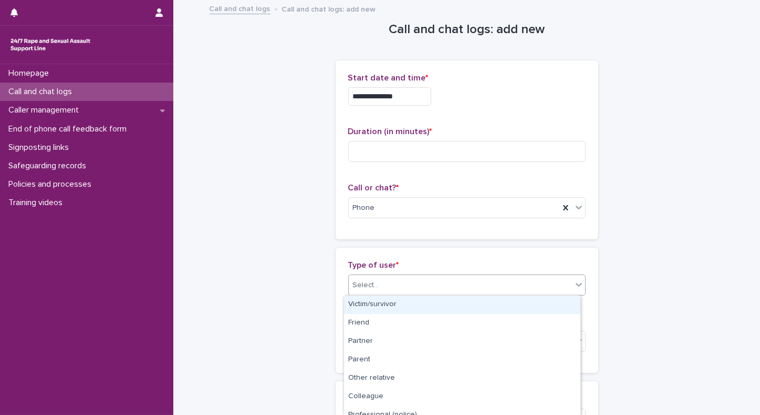
click at [368, 285] on div "Select..." at bounding box center [366, 285] width 26 height 11
click at [360, 307] on div "Victim/survivor" at bounding box center [462, 304] width 236 height 18
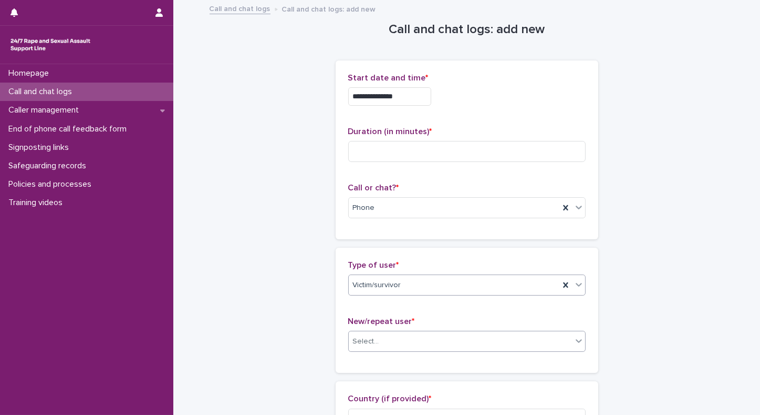
click at [452, 338] on div "Select..." at bounding box center [460, 341] width 223 height 17
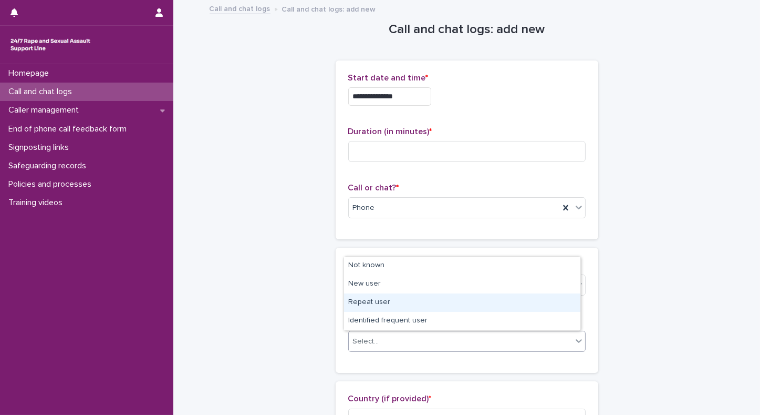
click at [390, 300] on div "Repeat user" at bounding box center [462, 302] width 236 height 18
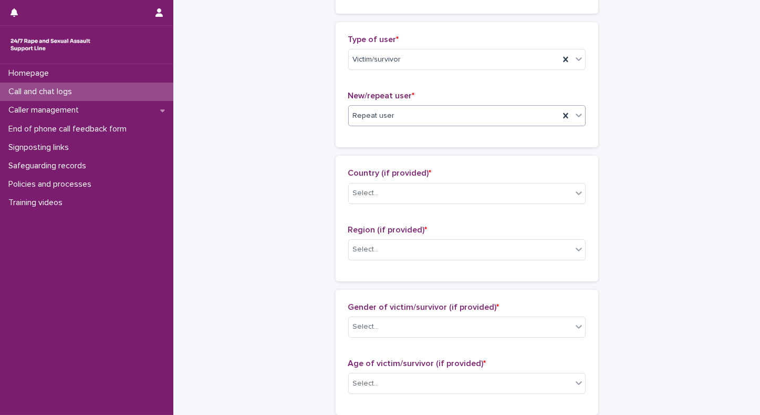
scroll to position [255, 0]
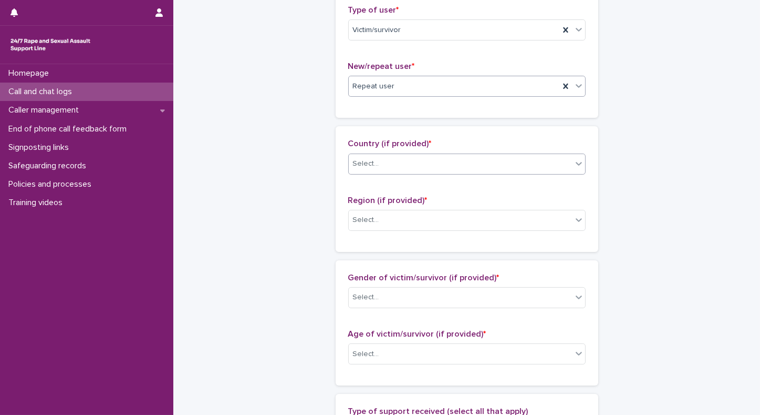
click at [381, 160] on div "Select..." at bounding box center [460, 163] width 223 height 17
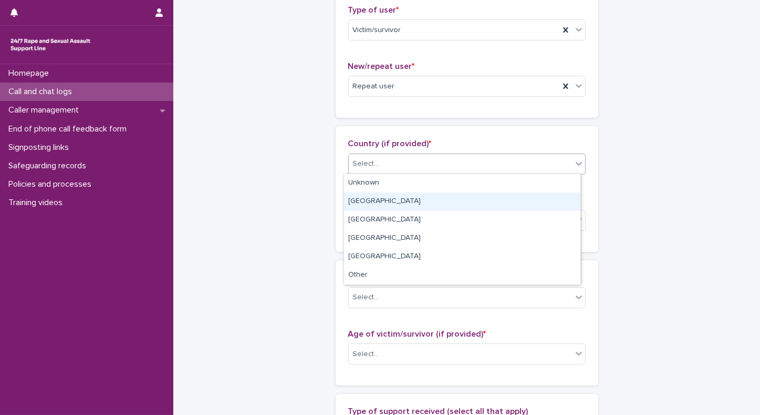
click at [362, 197] on div "[GEOGRAPHIC_DATA]" at bounding box center [462, 201] width 236 height 18
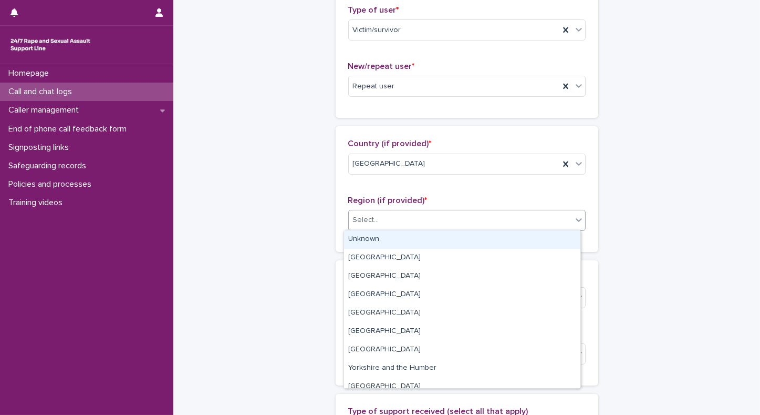
click at [357, 222] on div "Select..." at bounding box center [366, 219] width 26 height 11
click at [357, 236] on div "Unknown" at bounding box center [462, 239] width 236 height 18
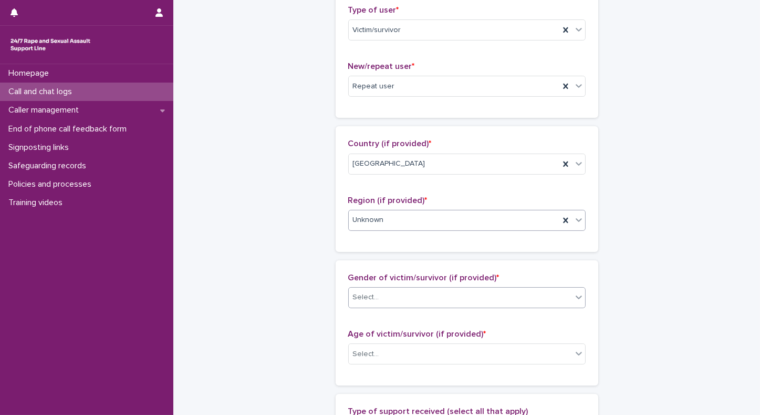
click at [353, 294] on div "Select..." at bounding box center [366, 297] width 26 height 11
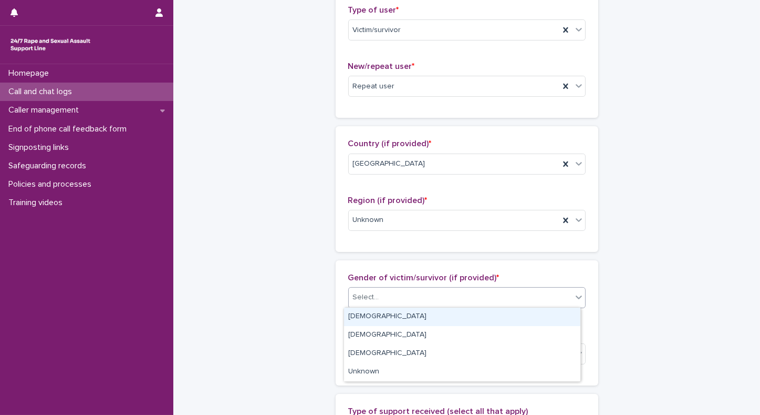
click at [360, 315] on div "[DEMOGRAPHIC_DATA]" at bounding box center [462, 316] width 236 height 18
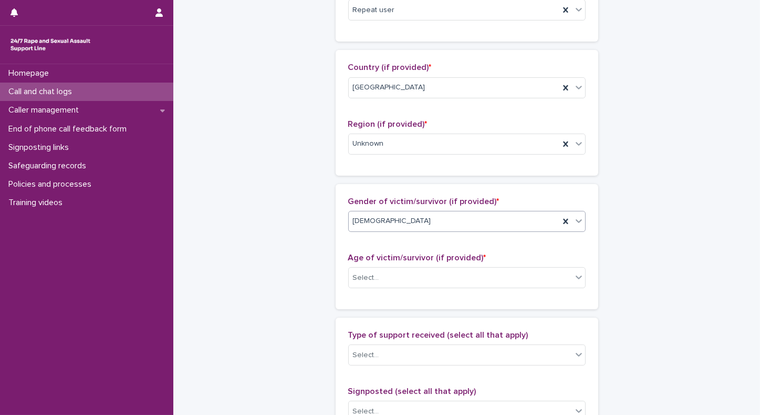
scroll to position [347, 0]
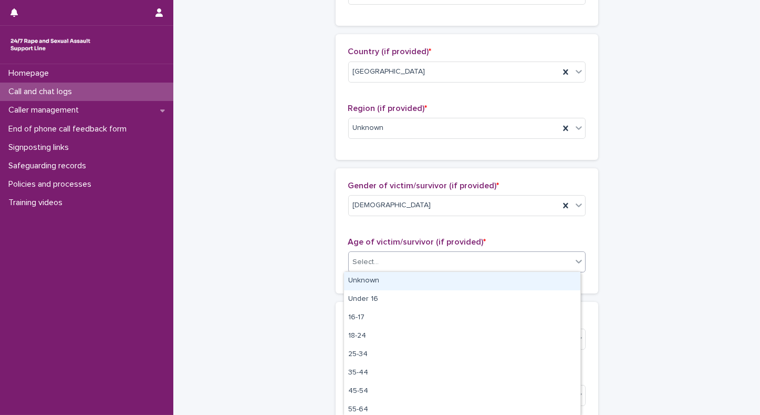
click at [381, 255] on div "Select..." at bounding box center [460, 261] width 223 height 17
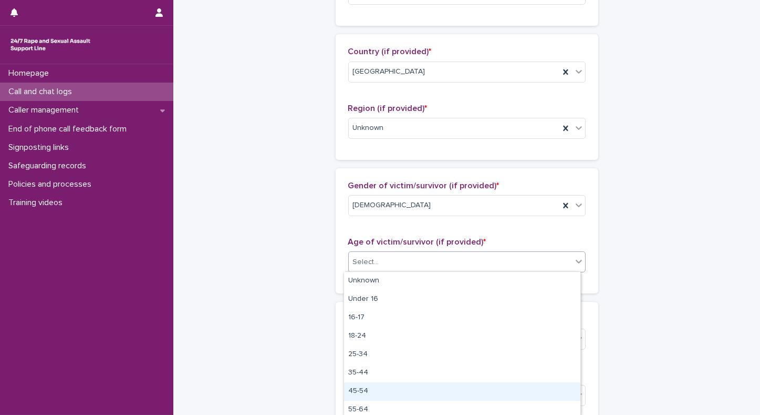
click at [359, 391] on div "45-54" at bounding box center [462, 391] width 236 height 18
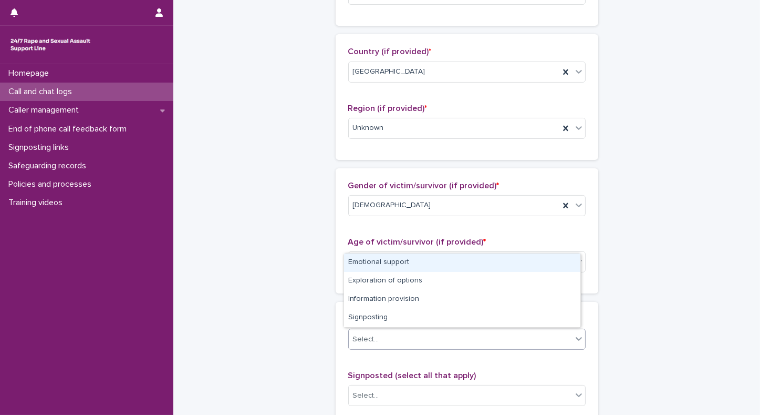
click at [373, 334] on div "Select..." at bounding box center [366, 339] width 26 height 11
click at [364, 262] on div "Emotional support" at bounding box center [462, 262] width 236 height 18
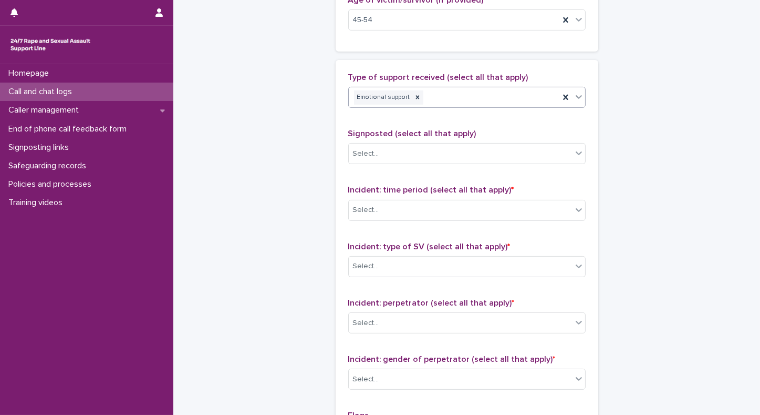
scroll to position [614, 0]
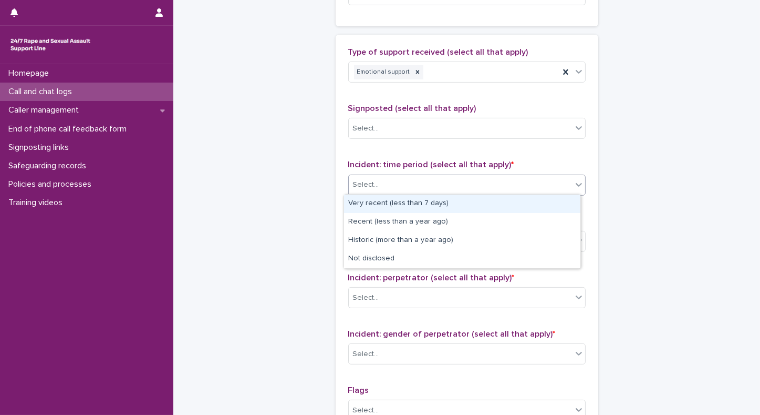
click at [385, 182] on div "Select..." at bounding box center [460, 184] width 223 height 17
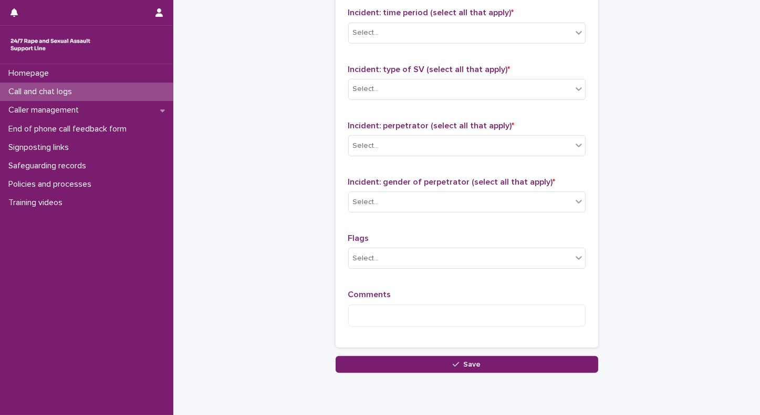
scroll to position [804, 0]
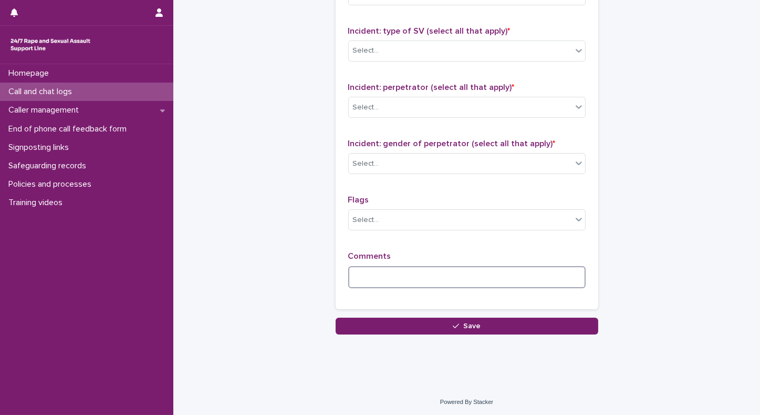
click at [382, 270] on textarea at bounding box center [466, 277] width 237 height 23
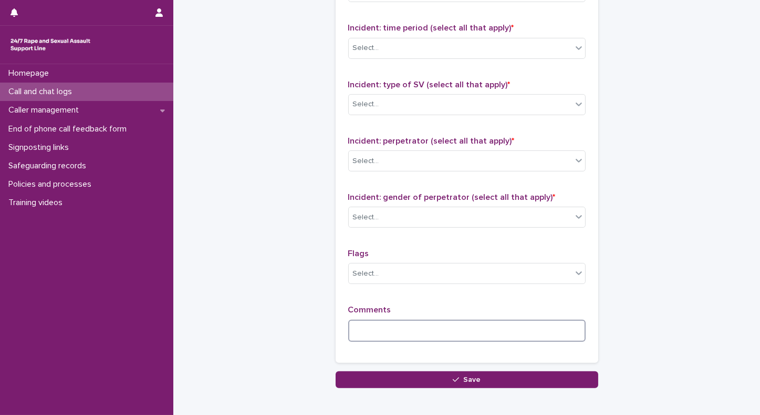
scroll to position [752, 0]
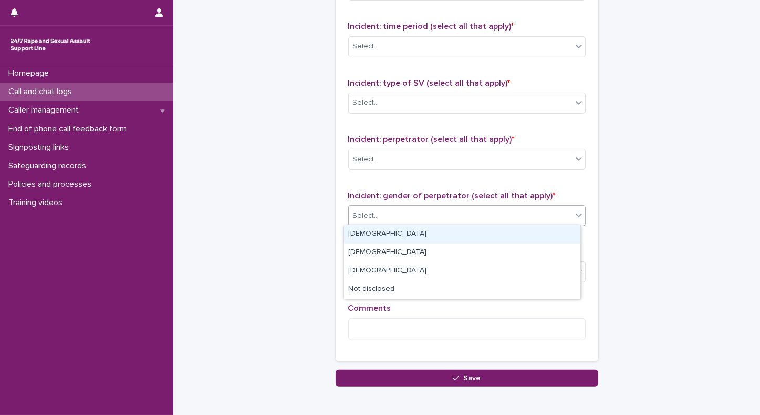
click at [395, 205] on div "Select..." at bounding box center [466, 215] width 237 height 21
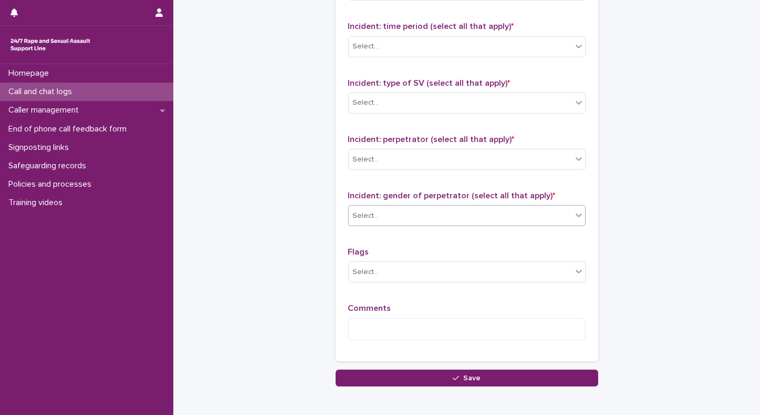
click at [395, 205] on div "Select..." at bounding box center [466, 215] width 237 height 21
click at [365, 321] on textarea at bounding box center [466, 329] width 237 height 23
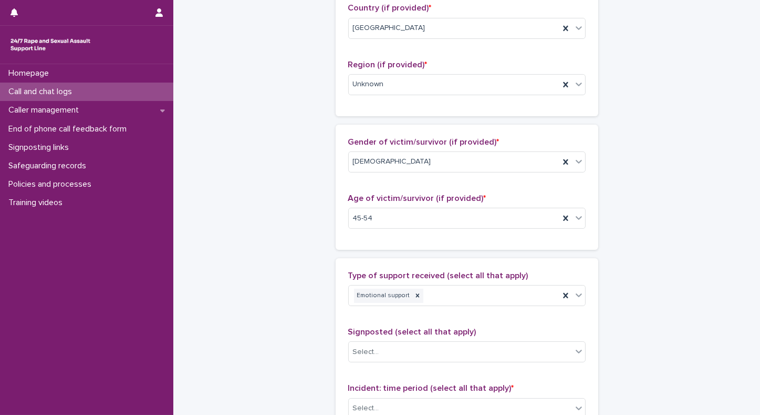
scroll to position [387, 0]
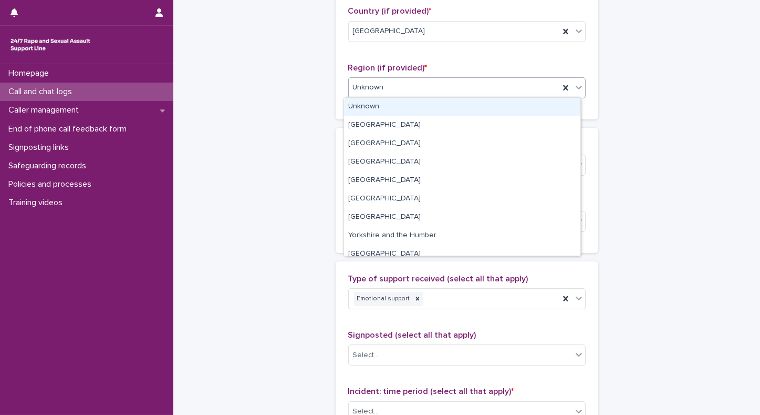
click at [484, 85] on div "Unknown" at bounding box center [454, 87] width 211 height 17
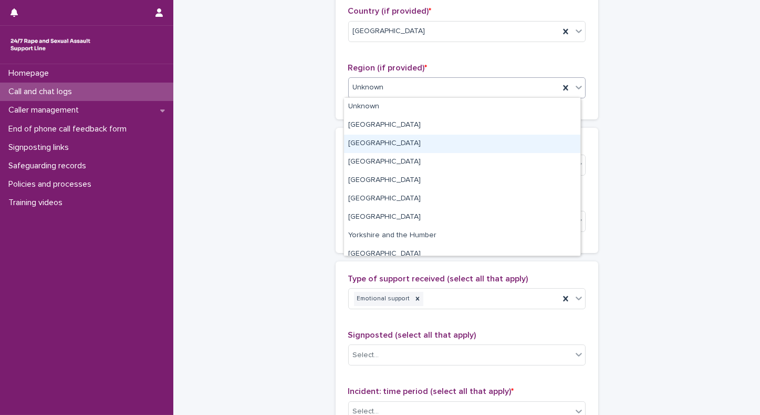
click at [370, 140] on div "[GEOGRAPHIC_DATA]" at bounding box center [462, 144] width 236 height 18
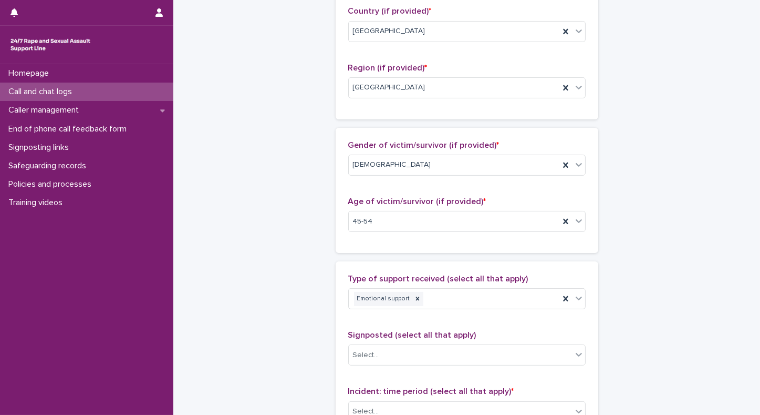
click at [106, 345] on div "Homepage Call and chat logs Caller management End of phone call feedback form S…" at bounding box center [86, 239] width 173 height 350
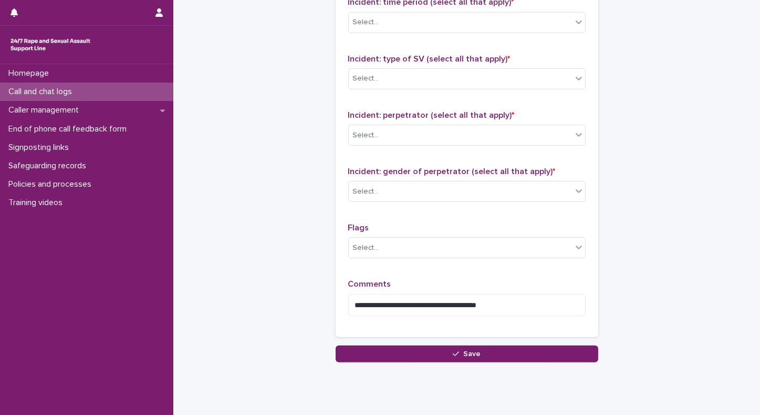
scroll to position [779, 0]
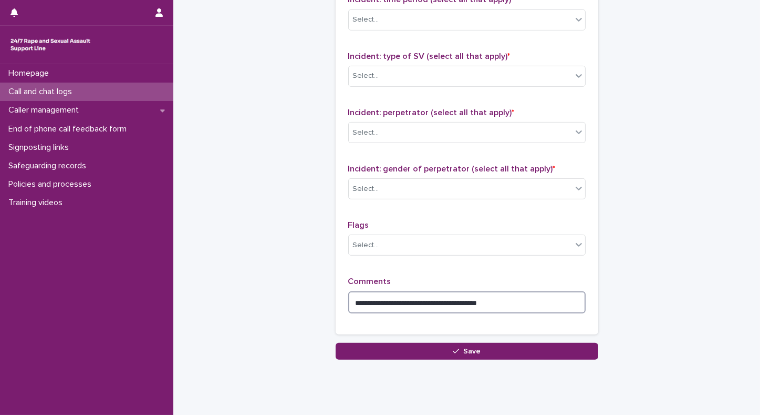
click at [535, 297] on textarea "**********" at bounding box center [466, 302] width 237 height 23
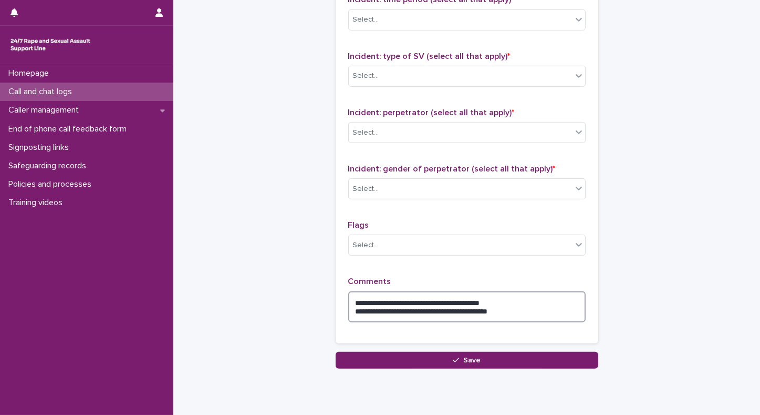
click at [488, 307] on textarea "**********" at bounding box center [466, 307] width 237 height 32
click at [547, 312] on textarea "**********" at bounding box center [466, 307] width 237 height 32
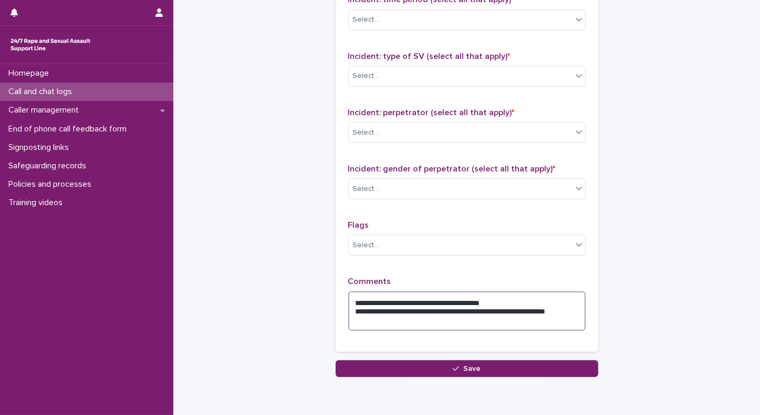
click at [349, 299] on textarea "**********" at bounding box center [466, 311] width 237 height 40
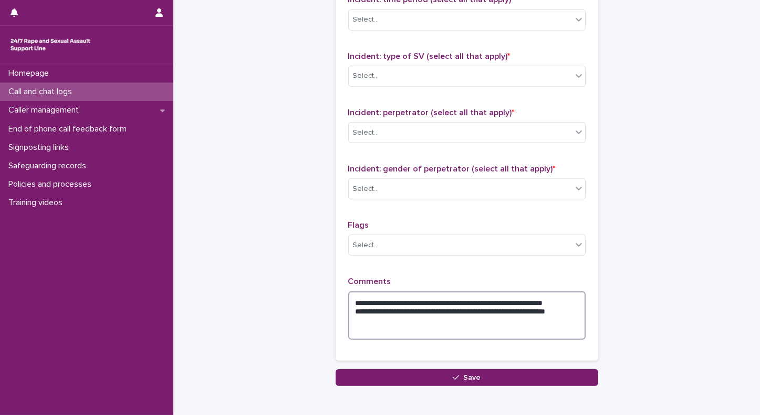
click at [371, 305] on textarea "**********" at bounding box center [466, 315] width 237 height 49
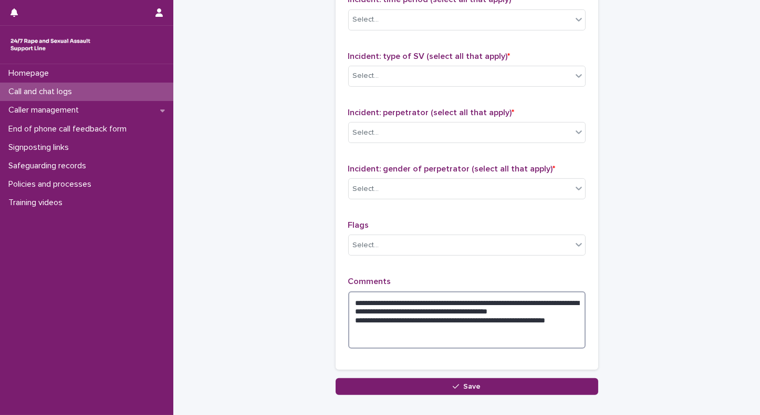
click at [518, 308] on textarea "**********" at bounding box center [466, 320] width 237 height 58
click at [404, 318] on textarea "**********" at bounding box center [466, 320] width 237 height 58
click at [353, 327] on textarea "**********" at bounding box center [466, 320] width 237 height 58
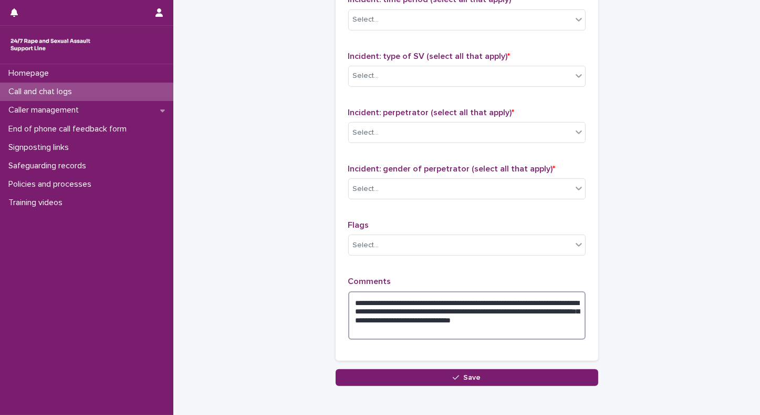
type textarea "**********"
drag, startPoint x: 433, startPoint y: 327, endPoint x: 325, endPoint y: 287, distance: 115.9
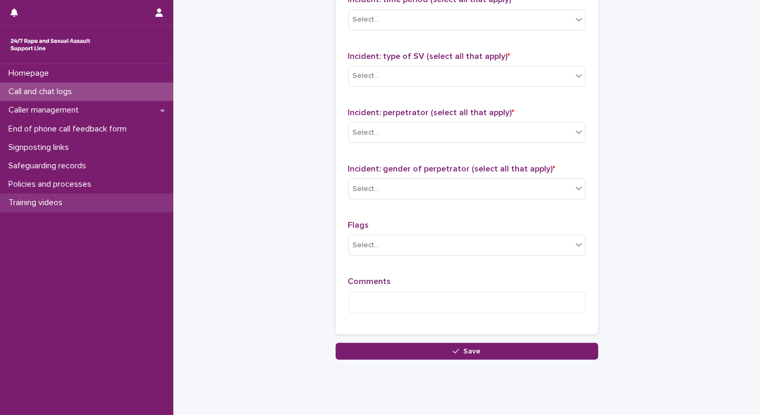
click at [127, 194] on div "Training videos" at bounding box center [86, 202] width 173 height 18
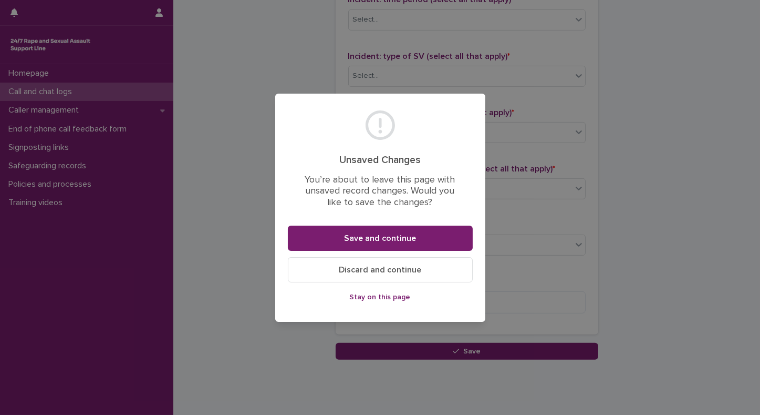
click at [361, 297] on span "Stay on this page" at bounding box center [380, 296] width 61 height 7
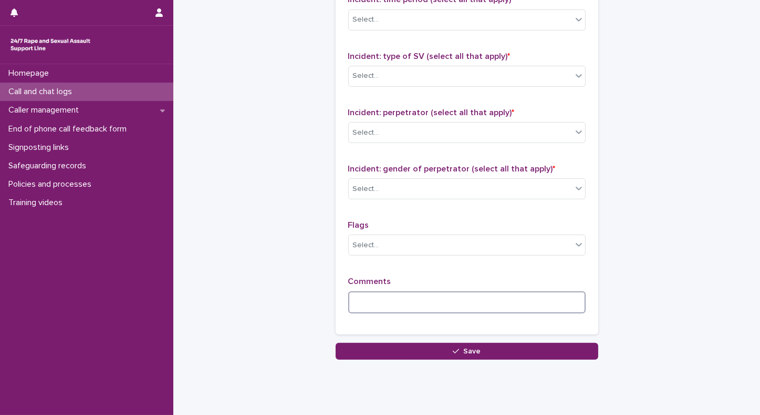
click at [360, 308] on textarea at bounding box center [466, 302] width 237 height 23
paste textarea "**********"
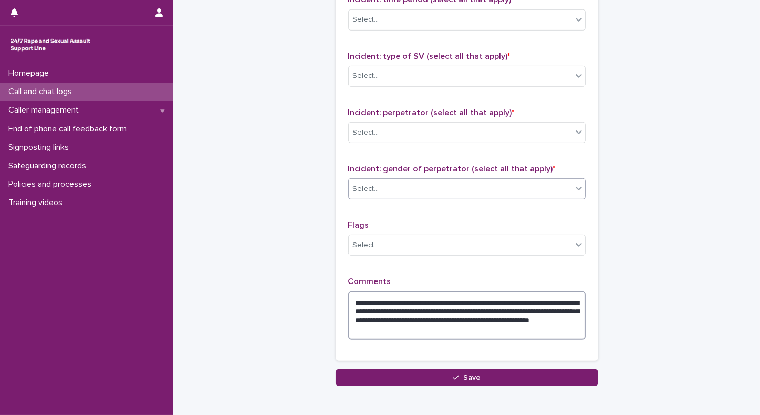
type textarea "**********"
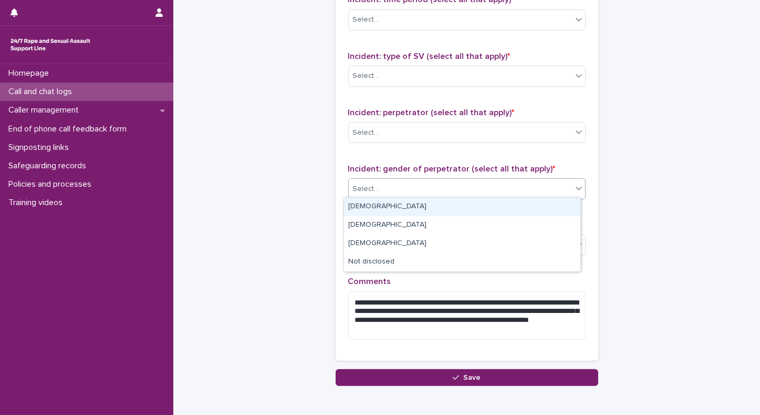
click at [387, 180] on div "Select..." at bounding box center [460, 188] width 223 height 17
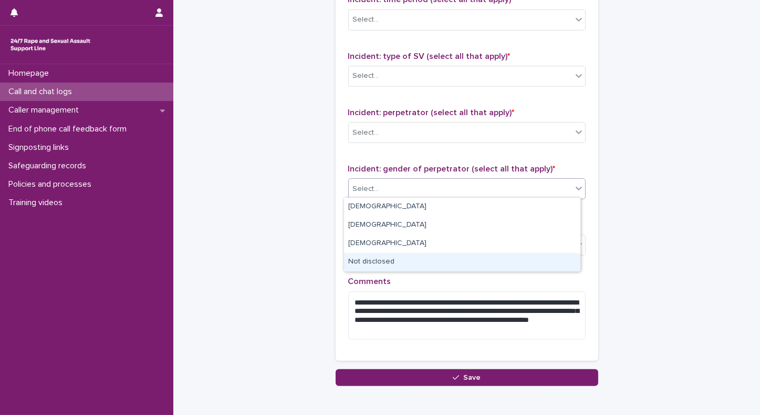
click at [373, 260] on div "Not disclosed" at bounding box center [462, 262] width 236 height 18
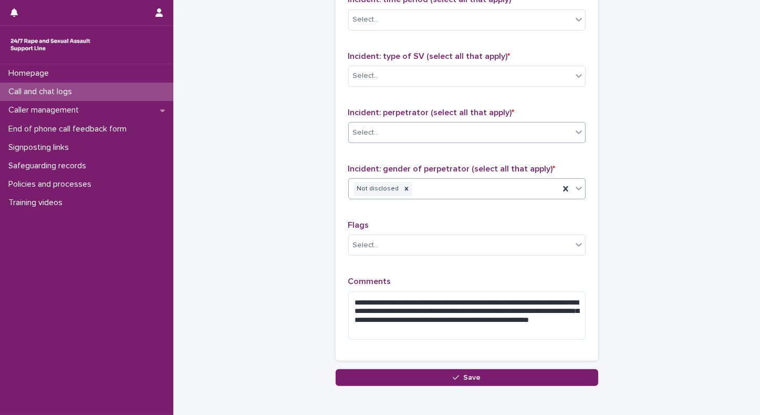
click at [389, 127] on div "Select..." at bounding box center [460, 132] width 223 height 17
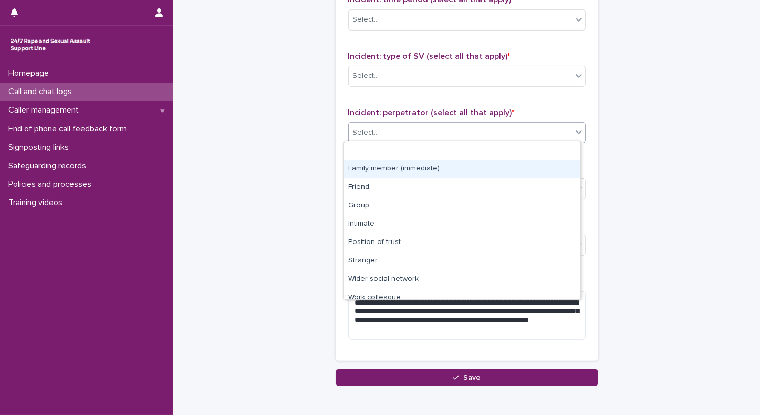
scroll to position [44, 0]
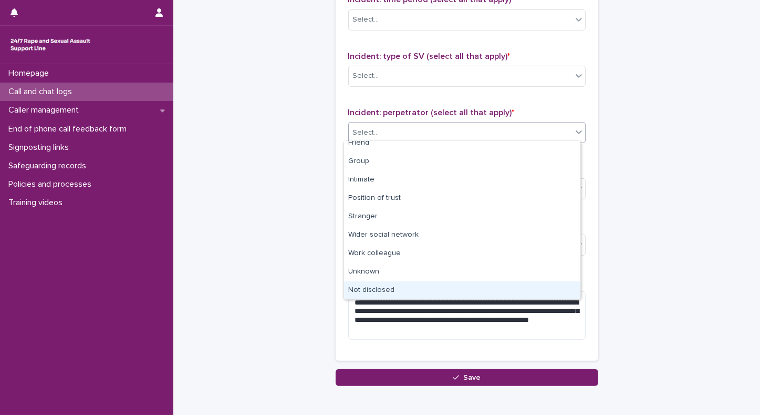
click at [364, 287] on div "Not disclosed" at bounding box center [462, 290] width 236 height 18
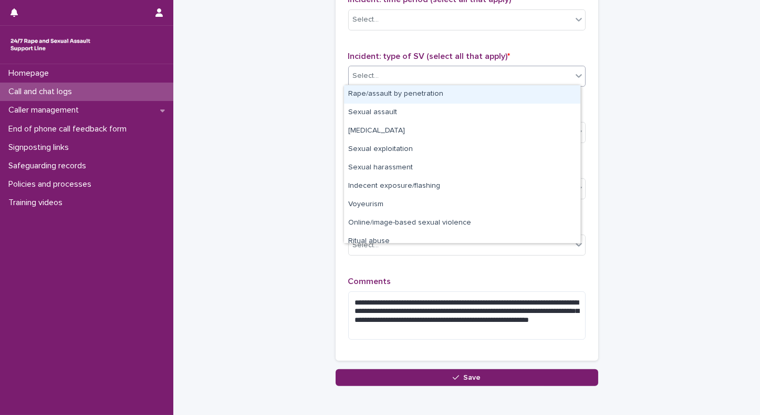
click at [390, 68] on div "Select..." at bounding box center [460, 75] width 223 height 17
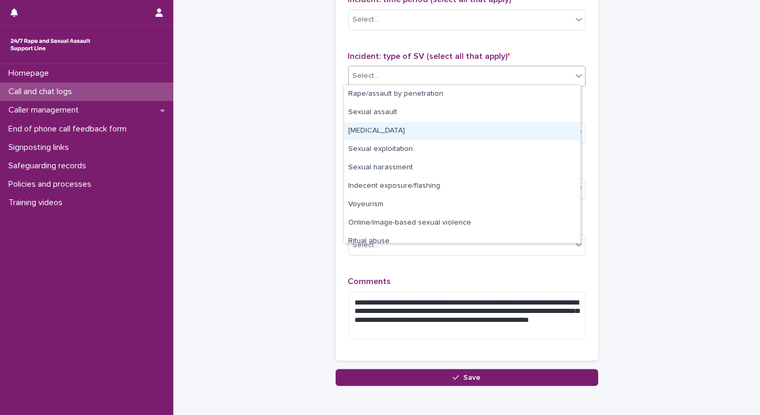
click at [365, 128] on div "[MEDICAL_DATA]" at bounding box center [462, 131] width 236 height 18
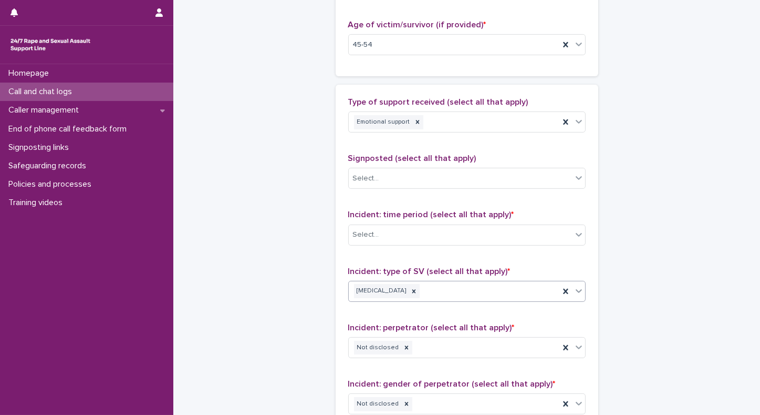
scroll to position [538, 0]
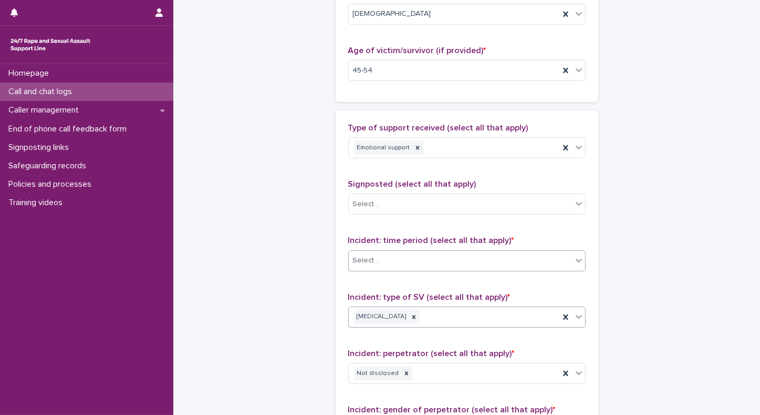
click at [437, 257] on div "Select..." at bounding box center [460, 260] width 223 height 17
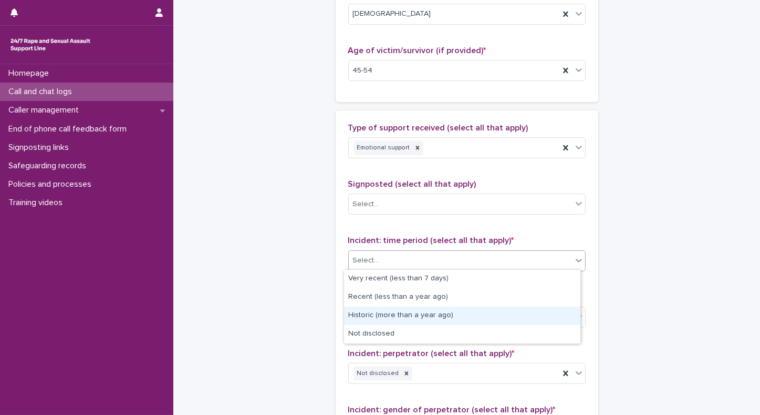
click at [379, 316] on div "Historic (more than a year ago)" at bounding box center [462, 315] width 236 height 18
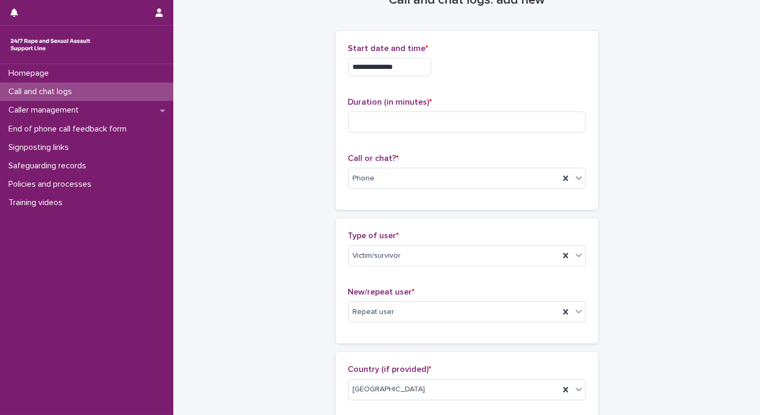
scroll to position [26, 0]
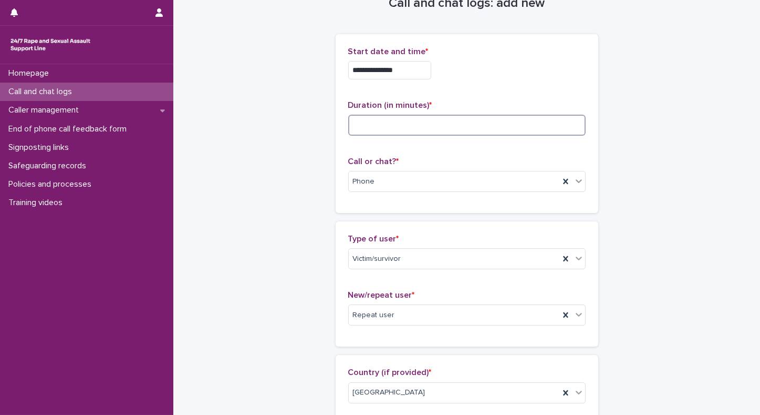
click at [463, 128] on input at bounding box center [466, 125] width 237 height 21
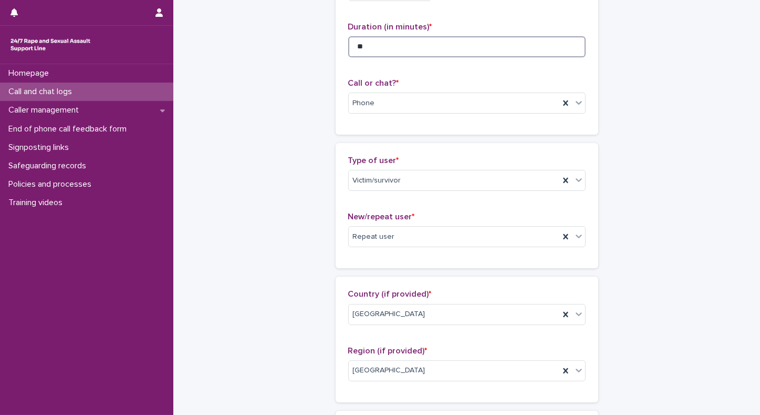
scroll to position [110, 0]
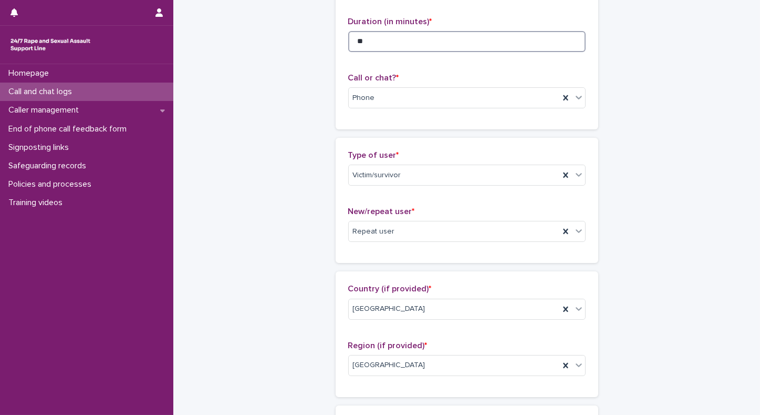
click at [366, 41] on input "**" at bounding box center [466, 41] width 237 height 21
type input "**"
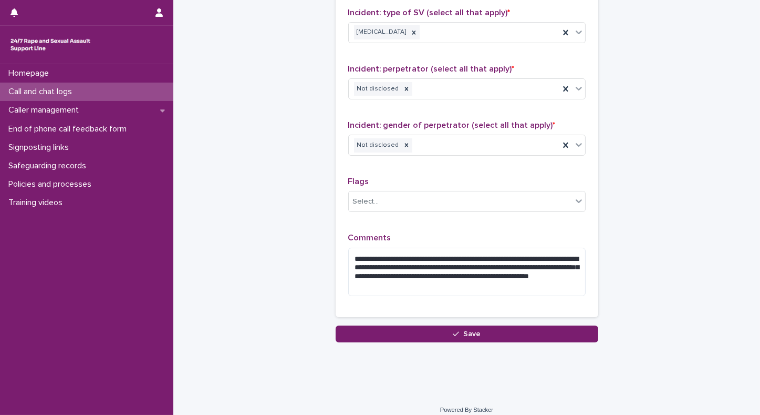
scroll to position [825, 0]
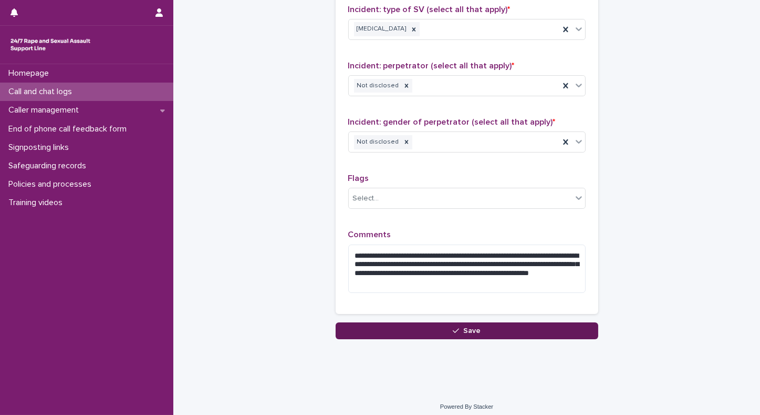
click at [477, 327] on button "Save" at bounding box center [467, 330] width 263 height 17
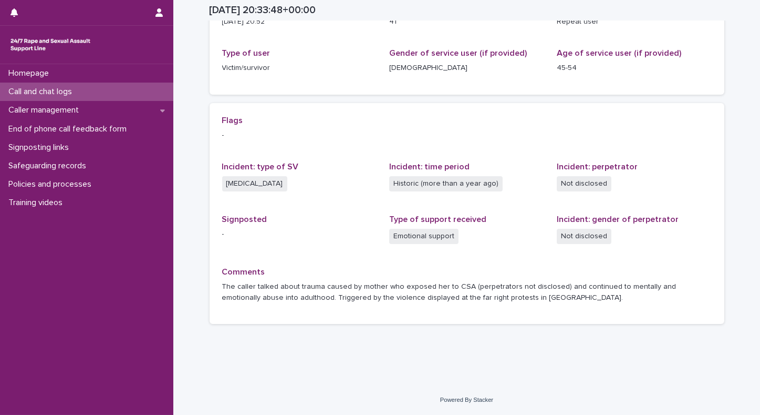
scroll to position [154, 0]
click at [34, 90] on p "Call and chat logs" at bounding box center [42, 92] width 76 height 10
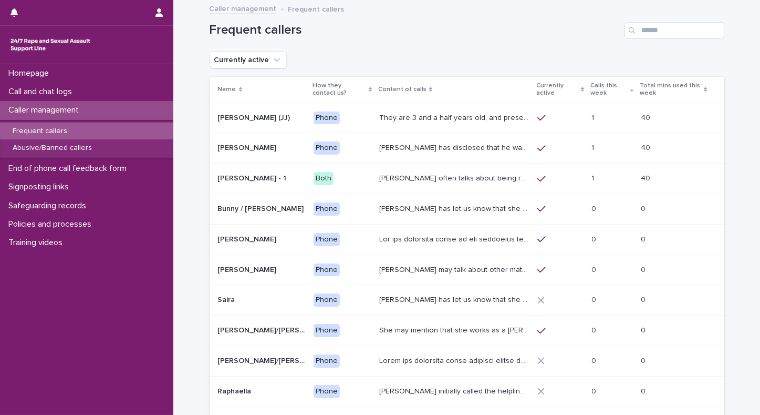
click at [597, 85] on p "Calls this week" at bounding box center [609, 89] width 37 height 19
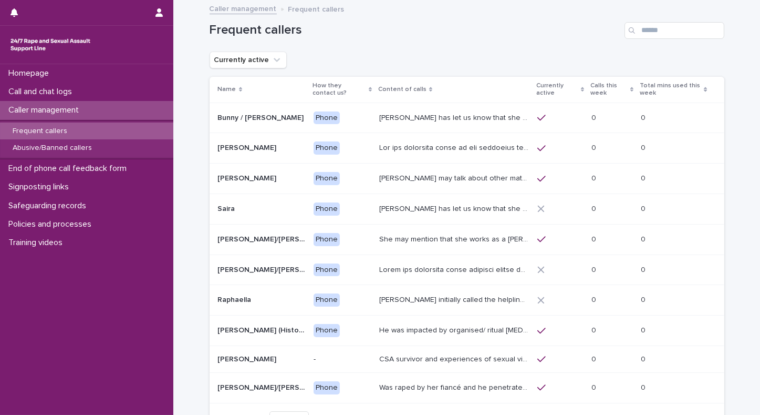
click at [597, 89] on p "Calls this week" at bounding box center [609, 89] width 37 height 19
click at [597, 84] on p "Calls this week" at bounding box center [609, 89] width 37 height 19
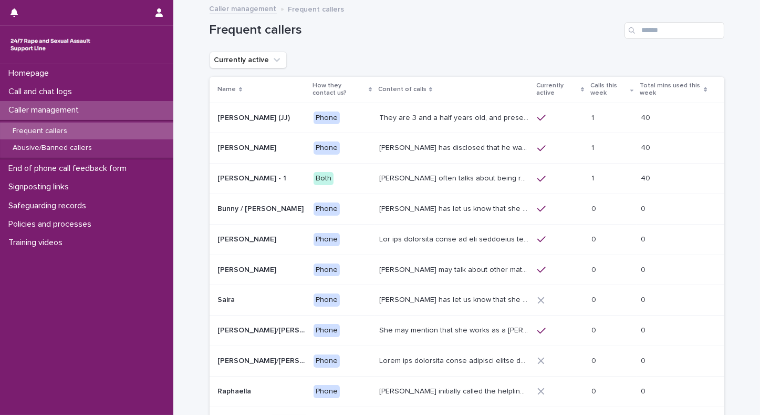
click at [647, 68] on div "Frequent callers Currently active Name How they contact us? Content of calls Cu…" at bounding box center [467, 222] width 515 height 442
